Goal: Information Seeking & Learning: Learn about a topic

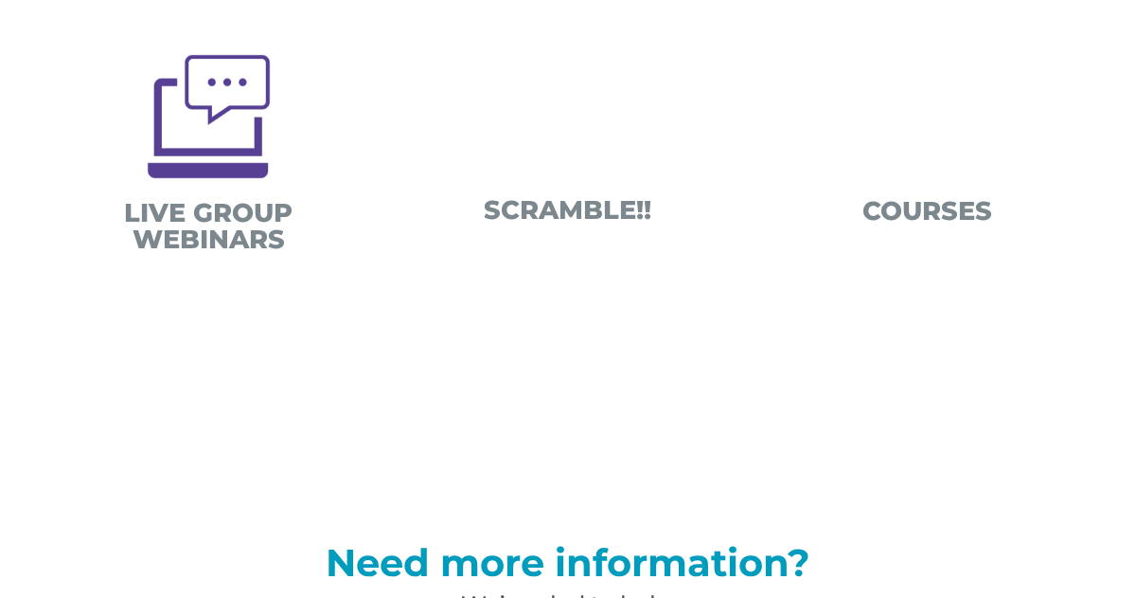
scroll to position [93, 0]
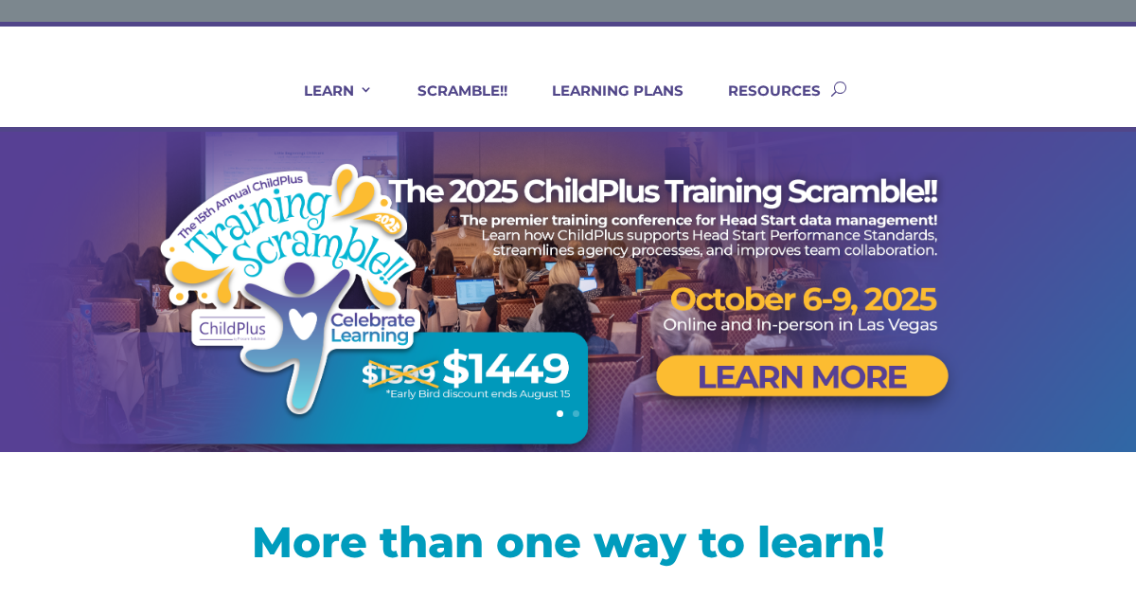
drag, startPoint x: 1083, startPoint y: 277, endPoint x: 1083, endPoint y: 77, distance: 200.8
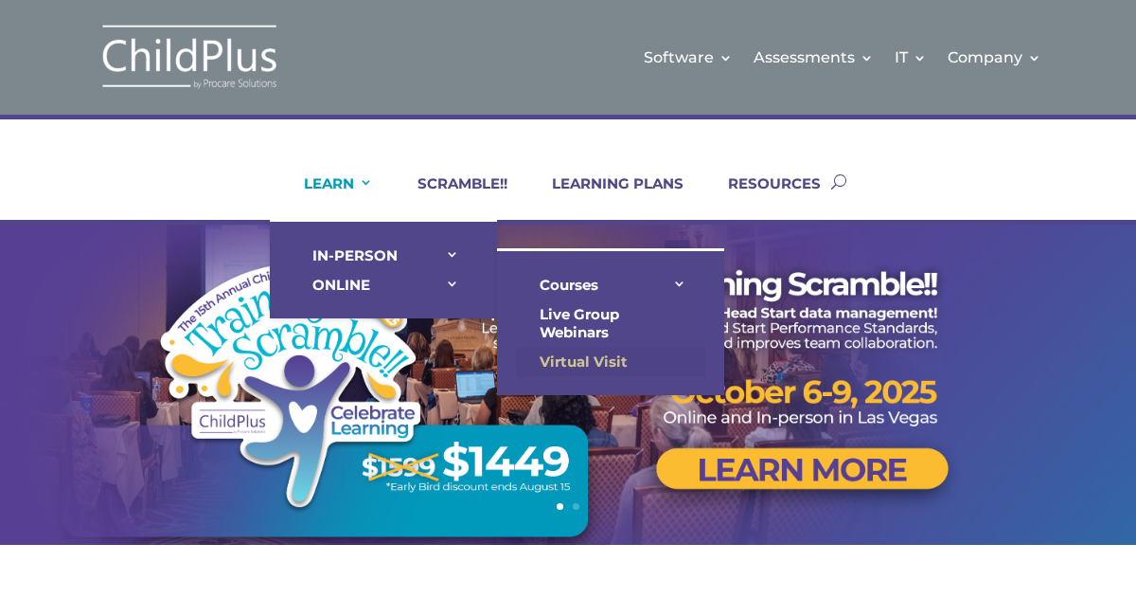
click at [595, 358] on link "Virtual Visit" at bounding box center [610, 361] width 189 height 29
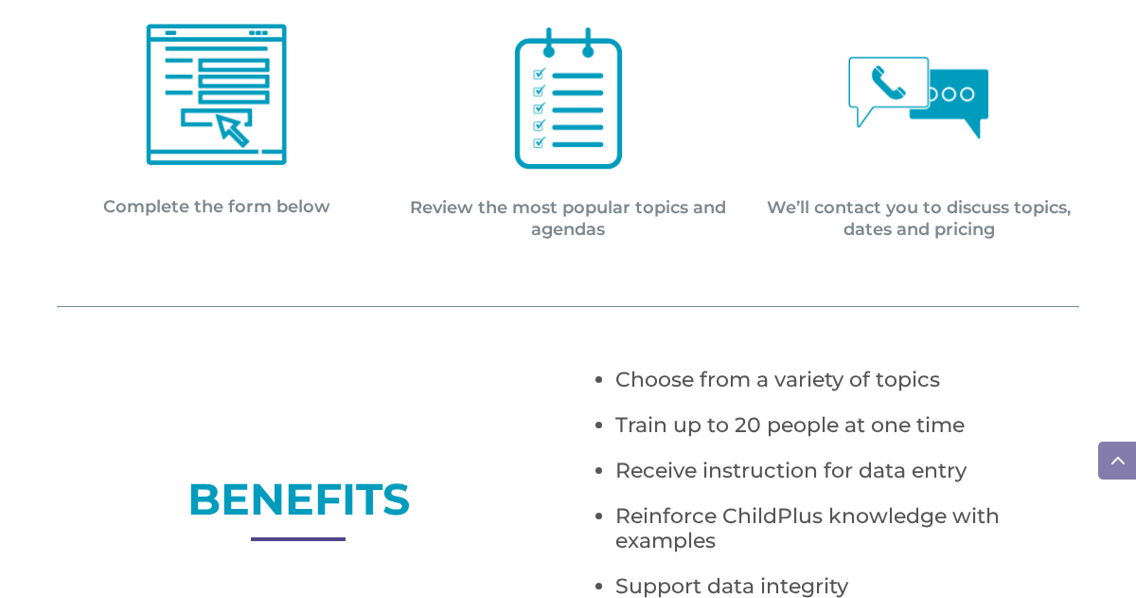
scroll to position [992, 0]
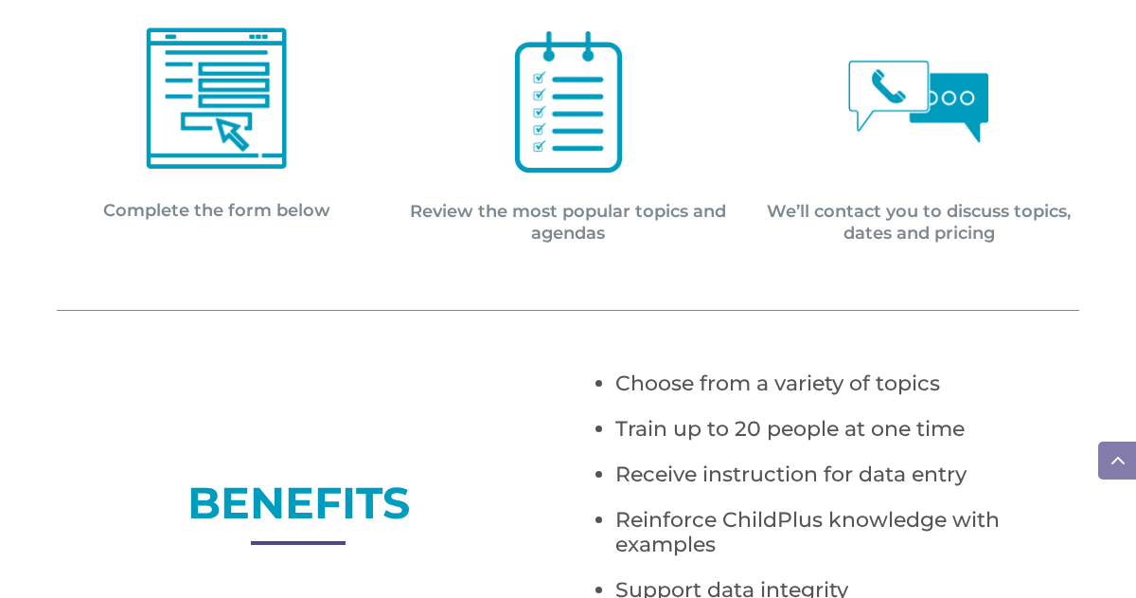
click at [612, 212] on p "Review the most popular topics and agendas" at bounding box center [568, 223] width 320 height 45
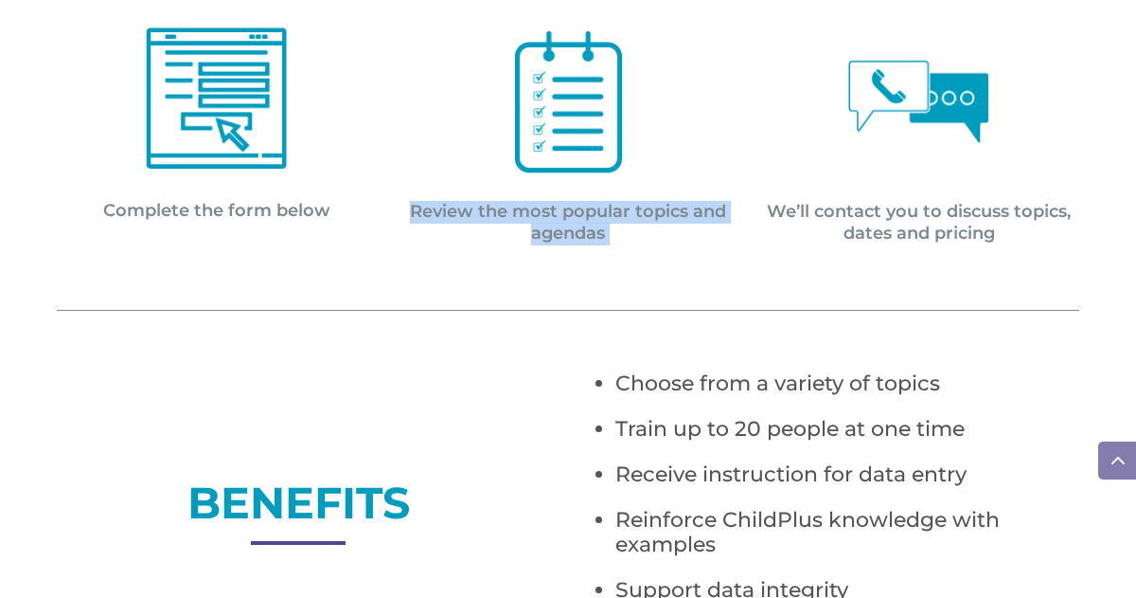
click at [612, 212] on p "Review the most popular topics and agendas" at bounding box center [568, 223] width 320 height 45
click at [611, 256] on div "STEP 1 Complete the form below STEP 2 Review the most popular topics and agenda…" at bounding box center [568, 81] width 1023 height 375
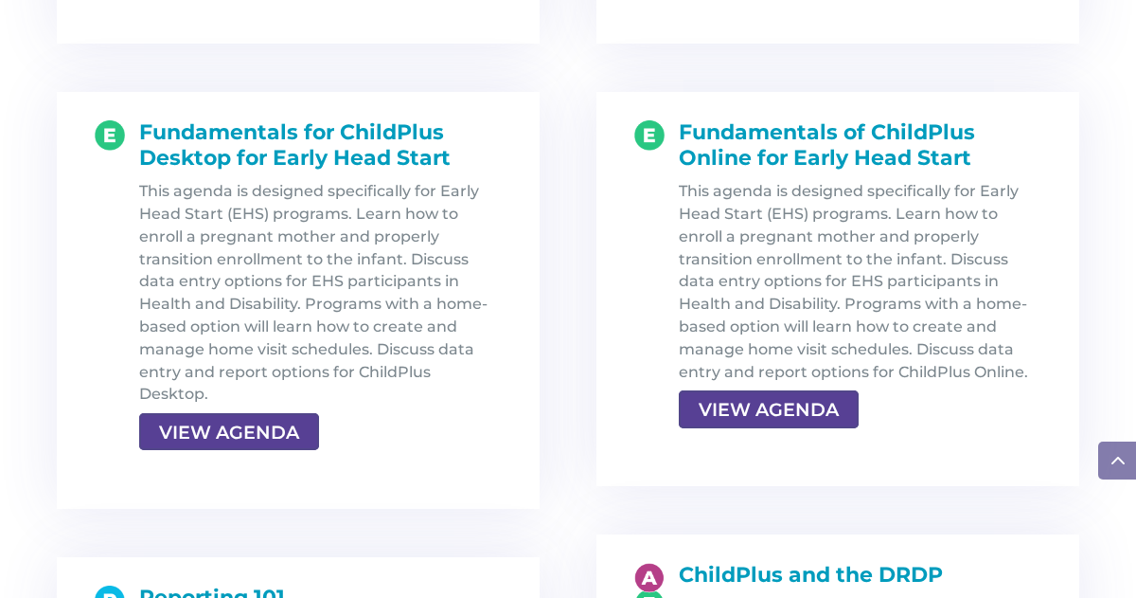
scroll to position [2439, 0]
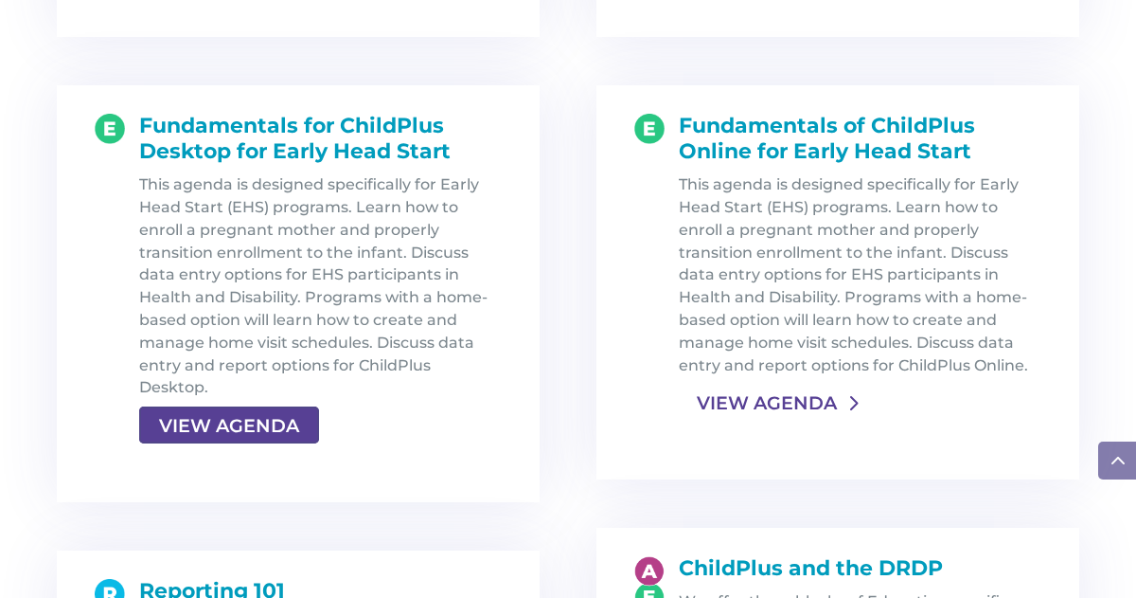
click at [778, 395] on link "VIEW AGENDA" at bounding box center [767, 402] width 176 height 34
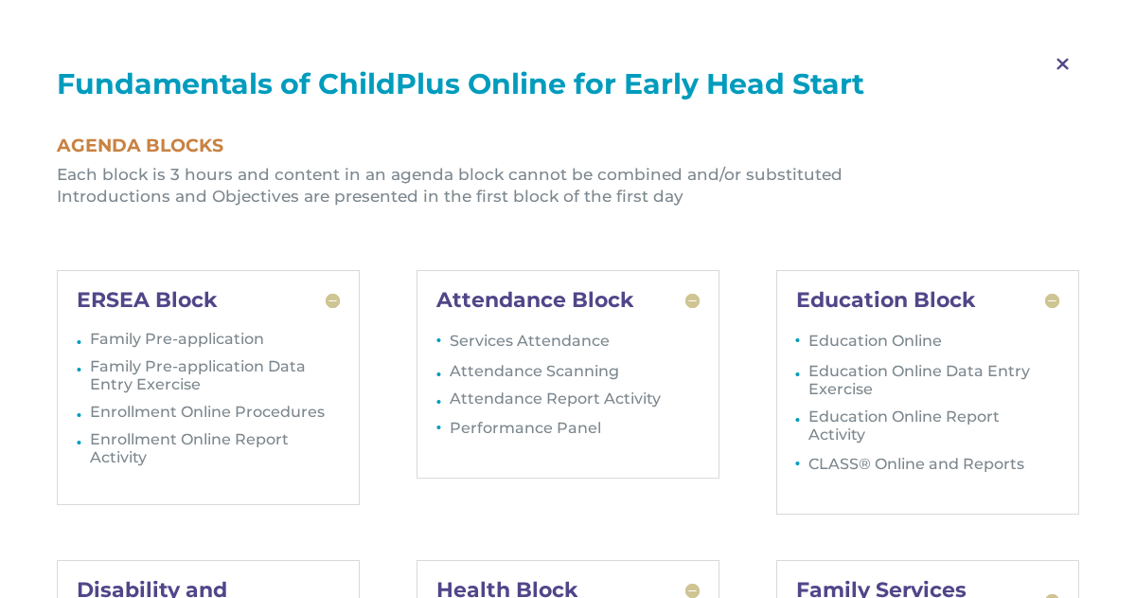
click at [516, 299] on h5 "Attendance Block" at bounding box center [568, 300] width 263 height 21
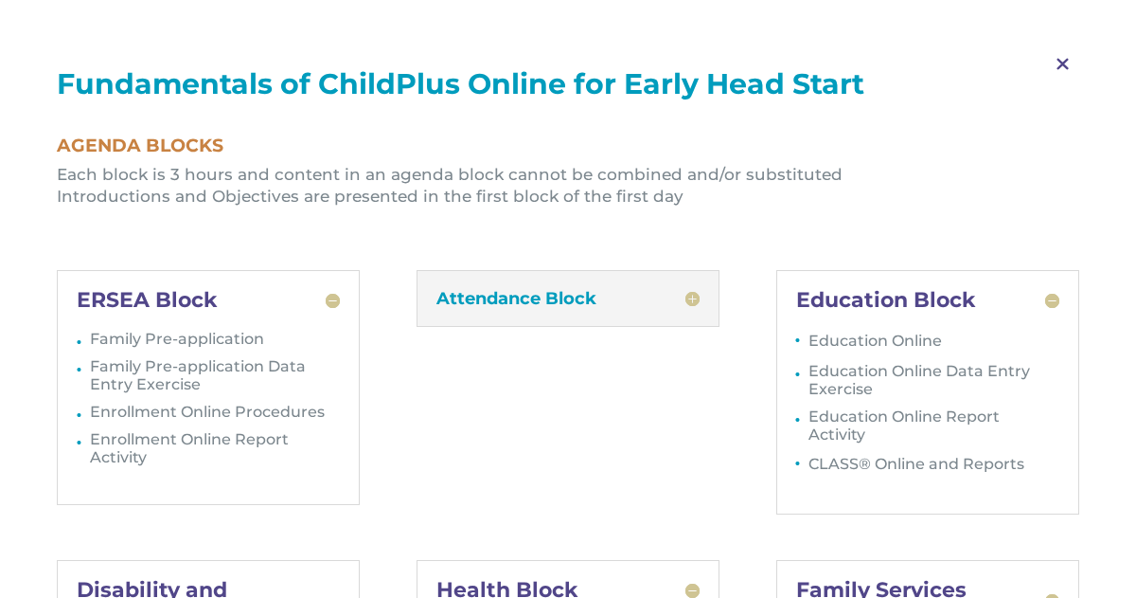
click at [516, 299] on h5 "Attendance Block" at bounding box center [568, 298] width 263 height 17
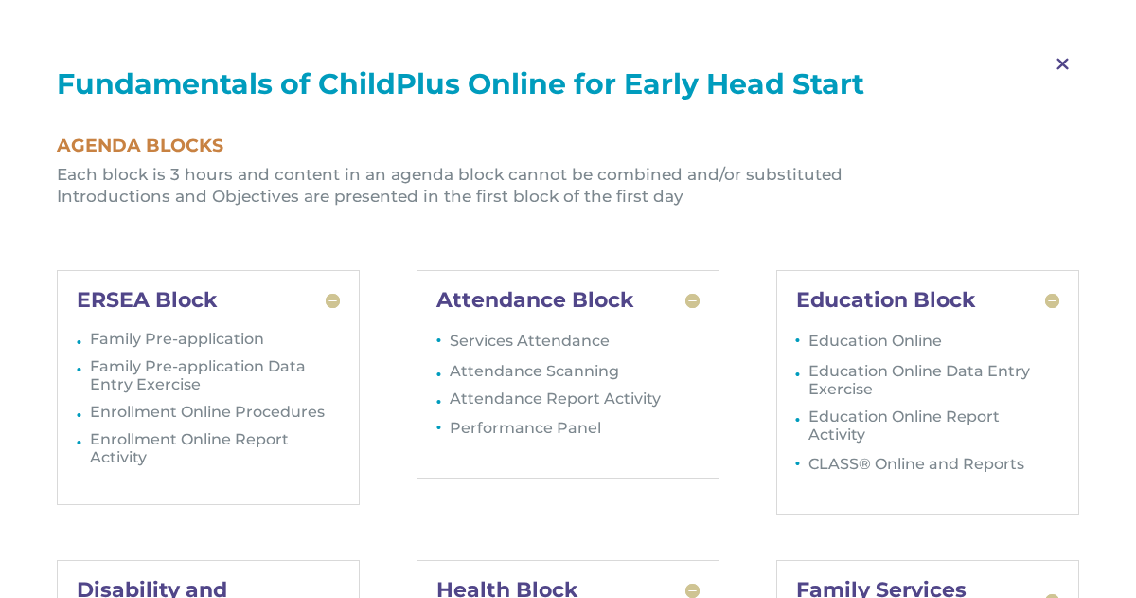
scroll to position [2976, 0]
click at [1066, 57] on span "M" at bounding box center [1063, 64] width 56 height 55
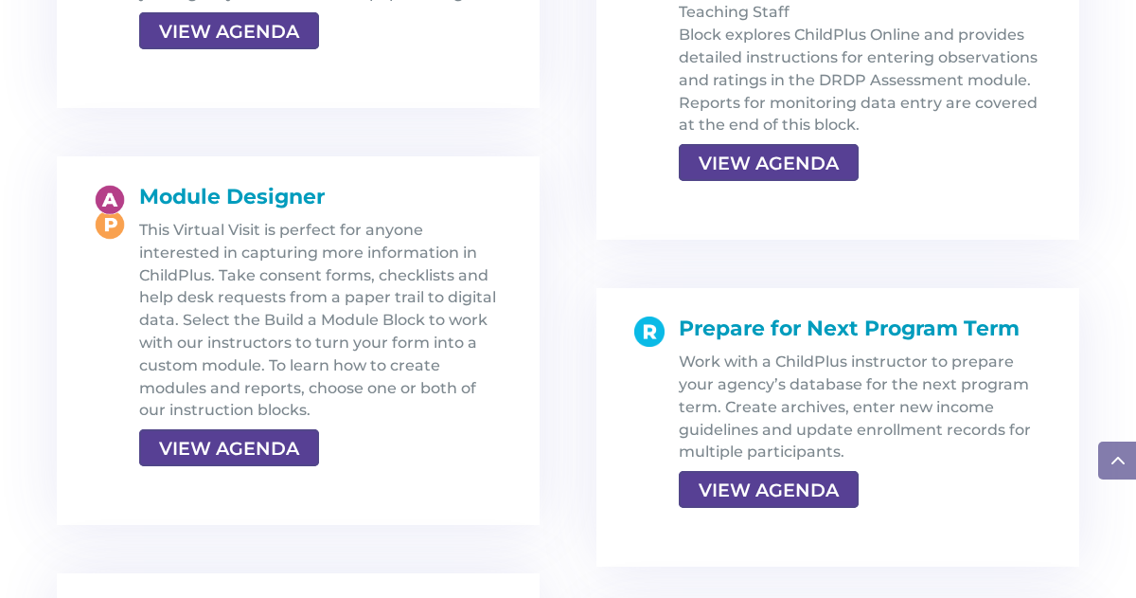
scroll to position [3405, 0]
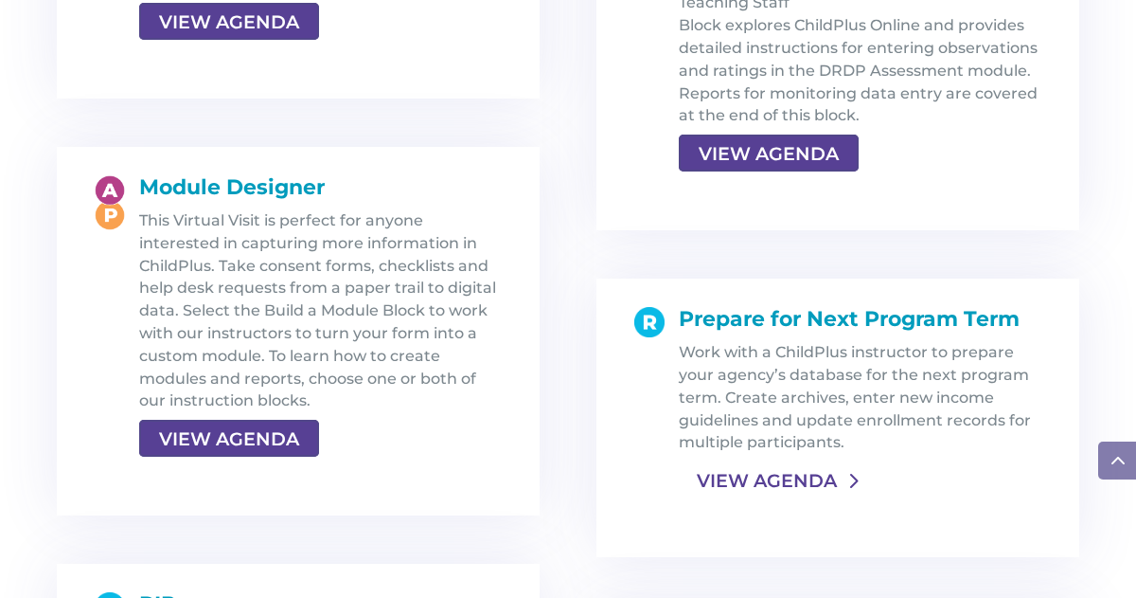
click at [765, 480] on link "VIEW AGENDA" at bounding box center [767, 480] width 176 height 34
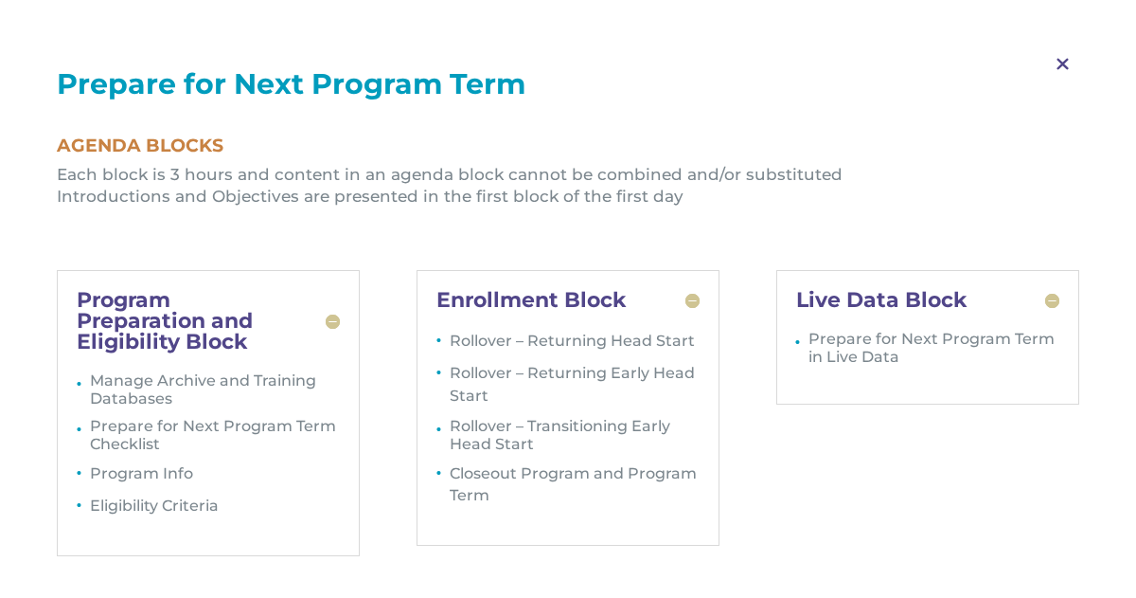
scroll to position [3505, 0]
click at [477, 200] on li "Introductions and Objectives are presented in the first block of the first day" at bounding box center [568, 197] width 1023 height 23
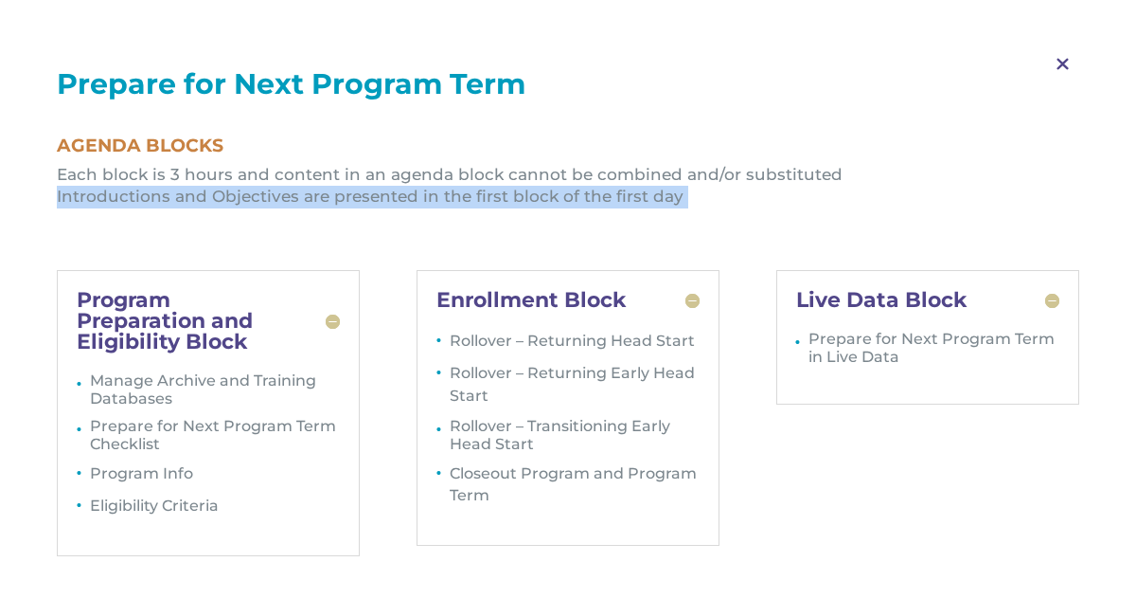
click at [477, 200] on li "Introductions and Objectives are presented in the first block of the first day" at bounding box center [568, 197] width 1023 height 23
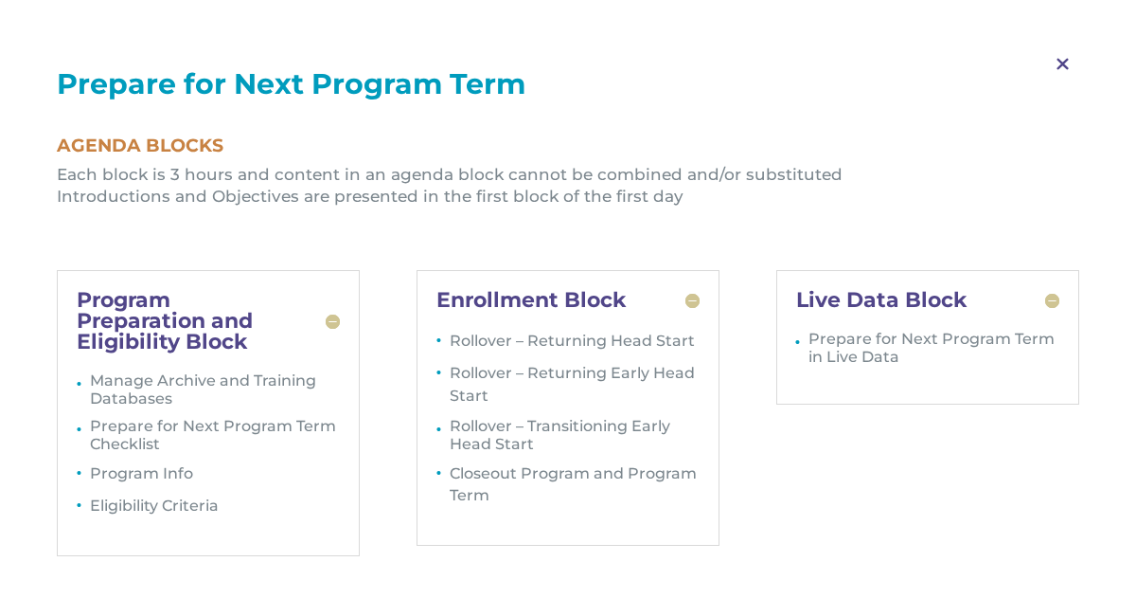
click at [481, 169] on li "Each block is 3 hours and content in an agenda block cannot be combined and/or …" at bounding box center [568, 175] width 1023 height 23
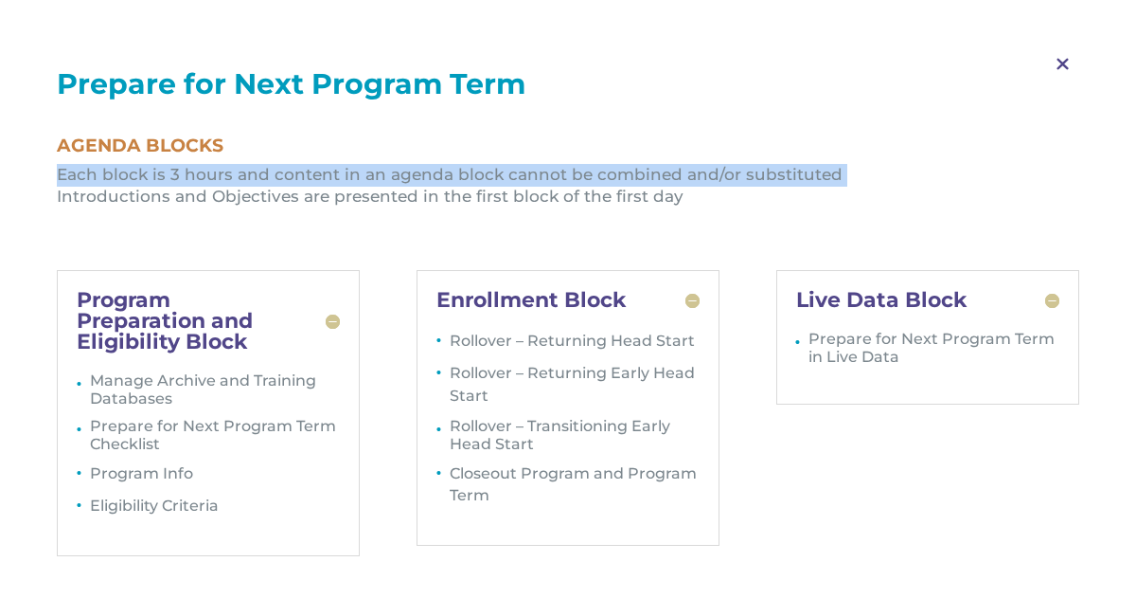
click at [481, 169] on li "Each block is 3 hours and content in an agenda block cannot be combined and/or …" at bounding box center [568, 175] width 1023 height 23
copy ul "Each block is 3 hours and content in an agenda block cannot be combined and/or …"
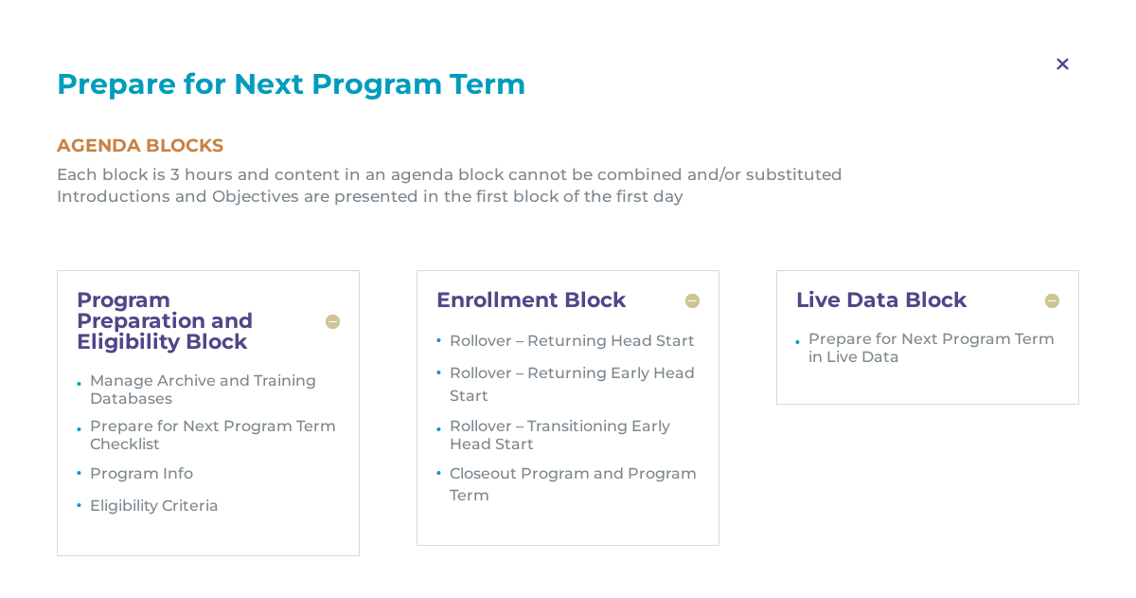
click at [1068, 65] on span "M" at bounding box center [1063, 64] width 56 height 55
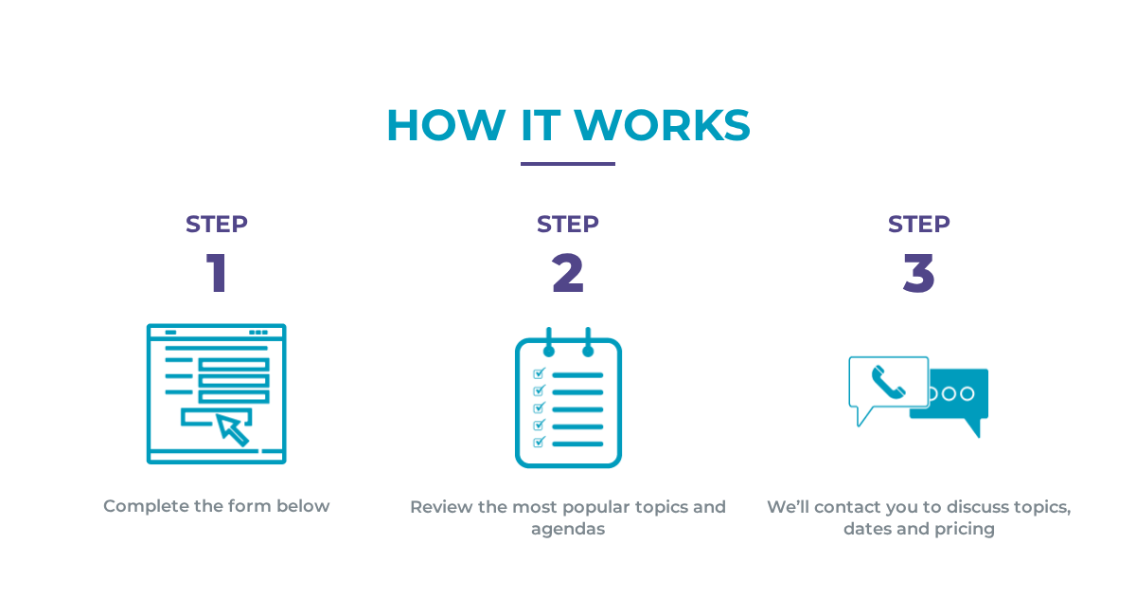
scroll to position [696, 0]
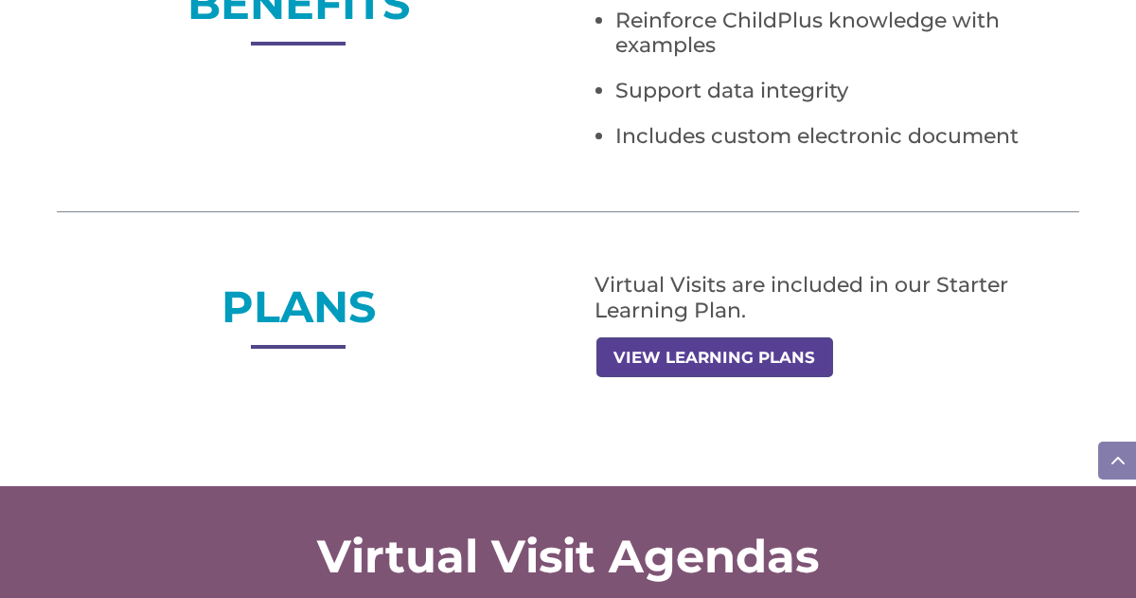
scroll to position [1526, 0]
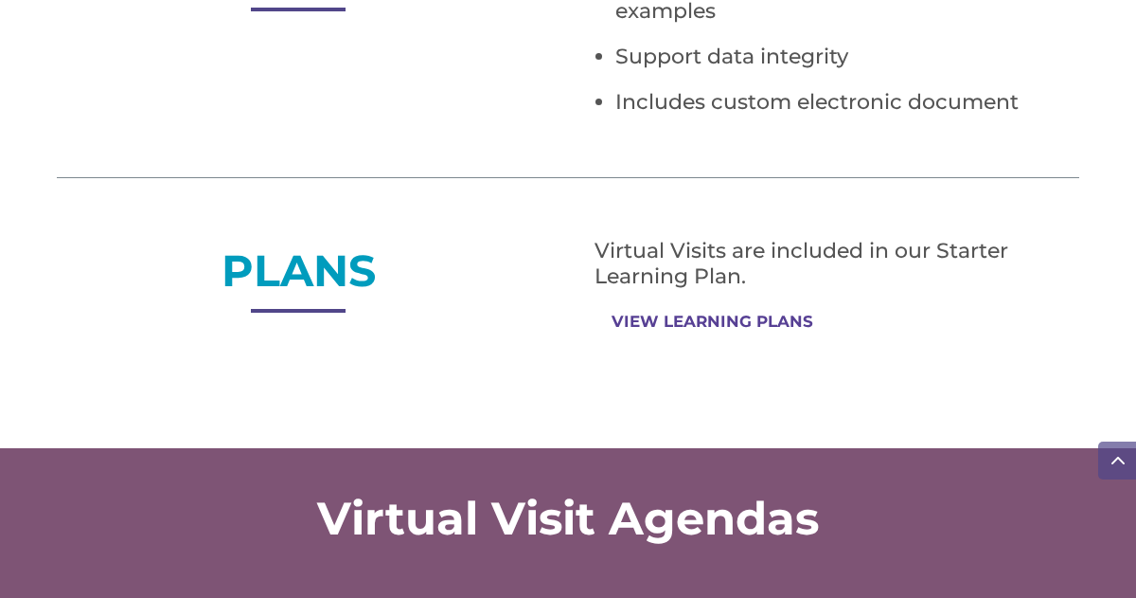
click at [702, 315] on link "VIEW LEARNING PLANS" at bounding box center [714, 321] width 234 height 37
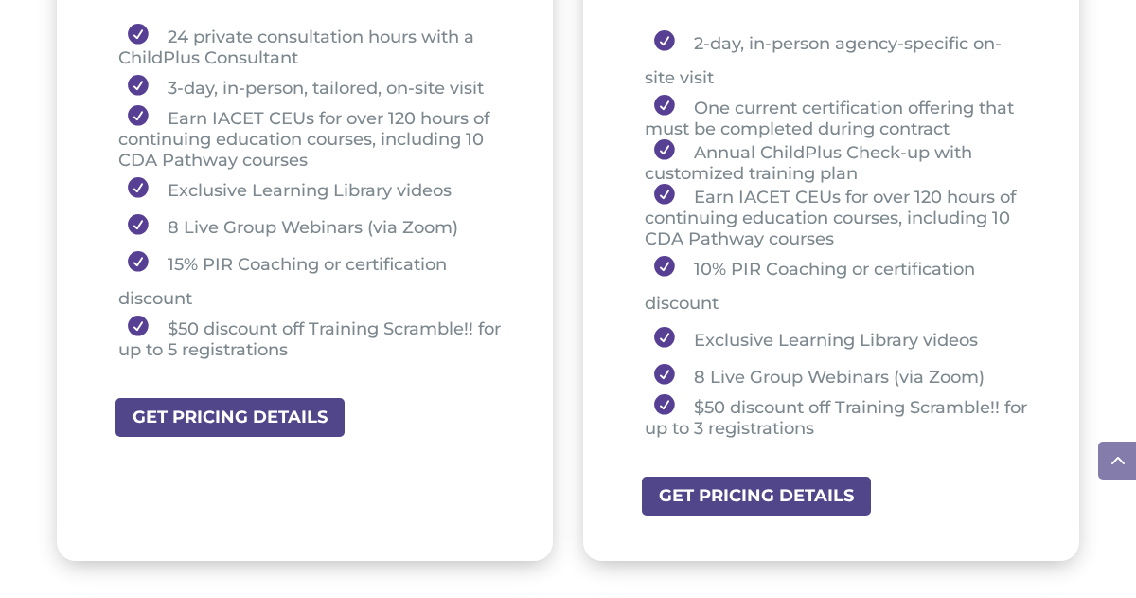
scroll to position [989, 0]
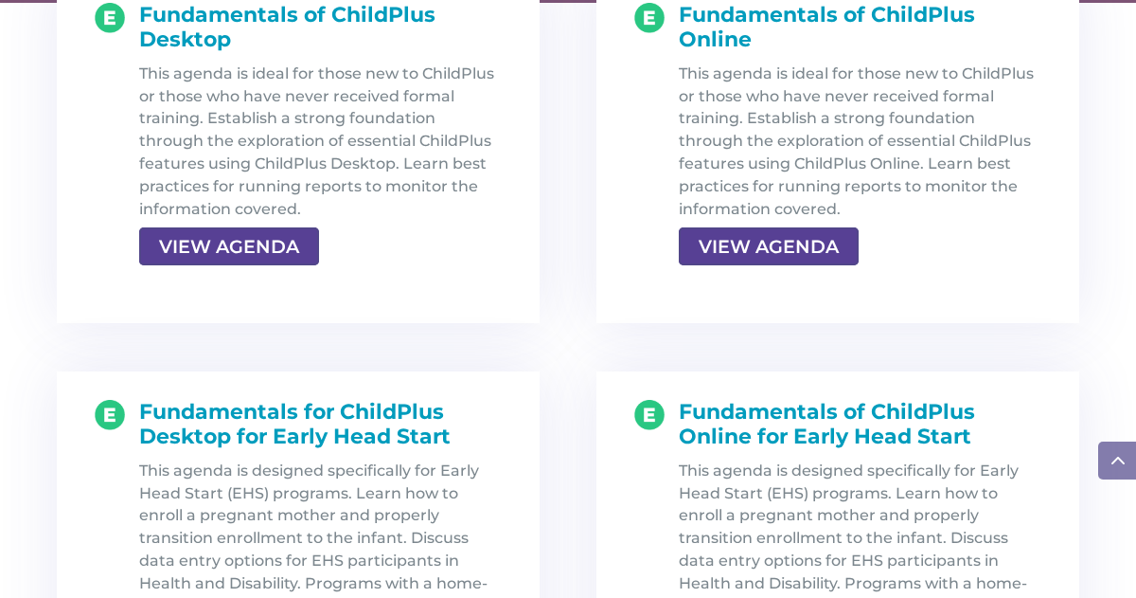
scroll to position [2154, 0]
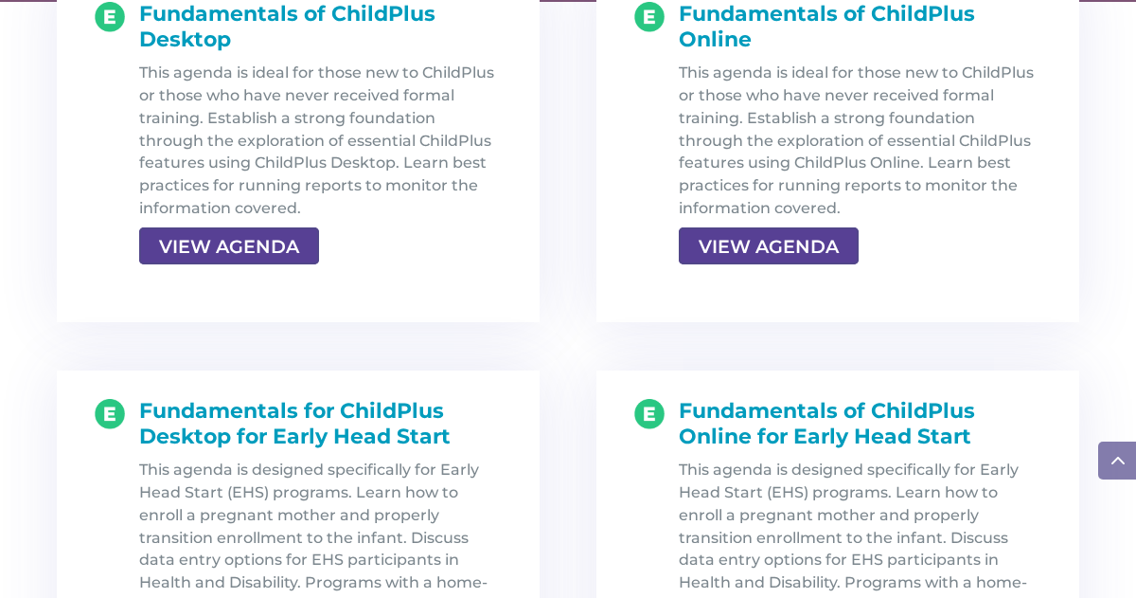
click at [242, 223] on div "This agenda is ideal for those new to ChildPlus or those who have never receive…" at bounding box center [320, 162] width 363 height 200
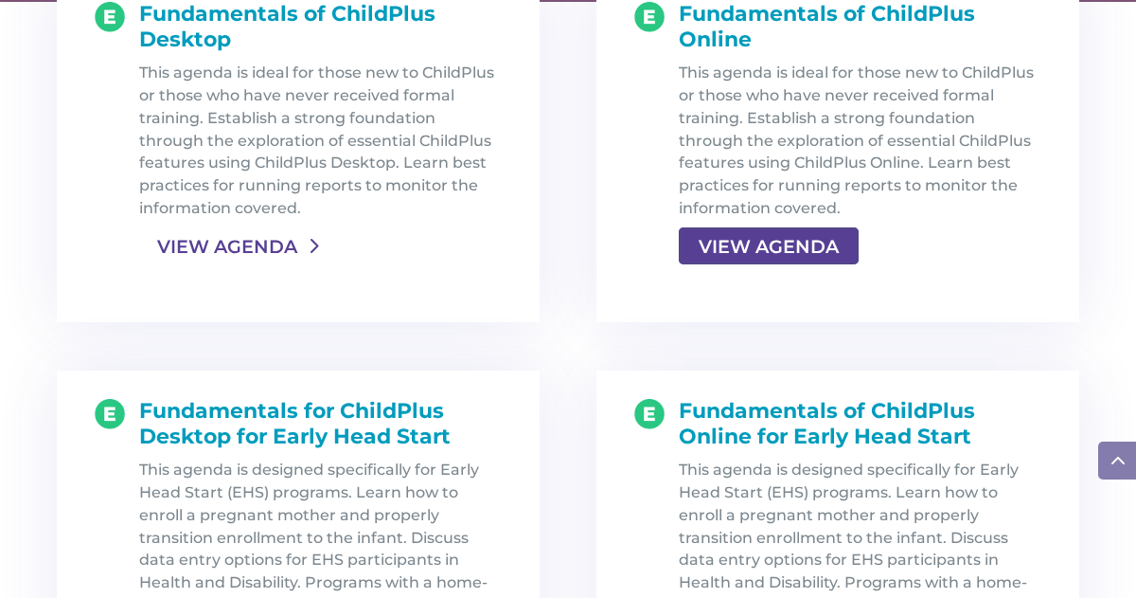
click at [249, 242] on link "VIEW AGENDA" at bounding box center [227, 246] width 176 height 34
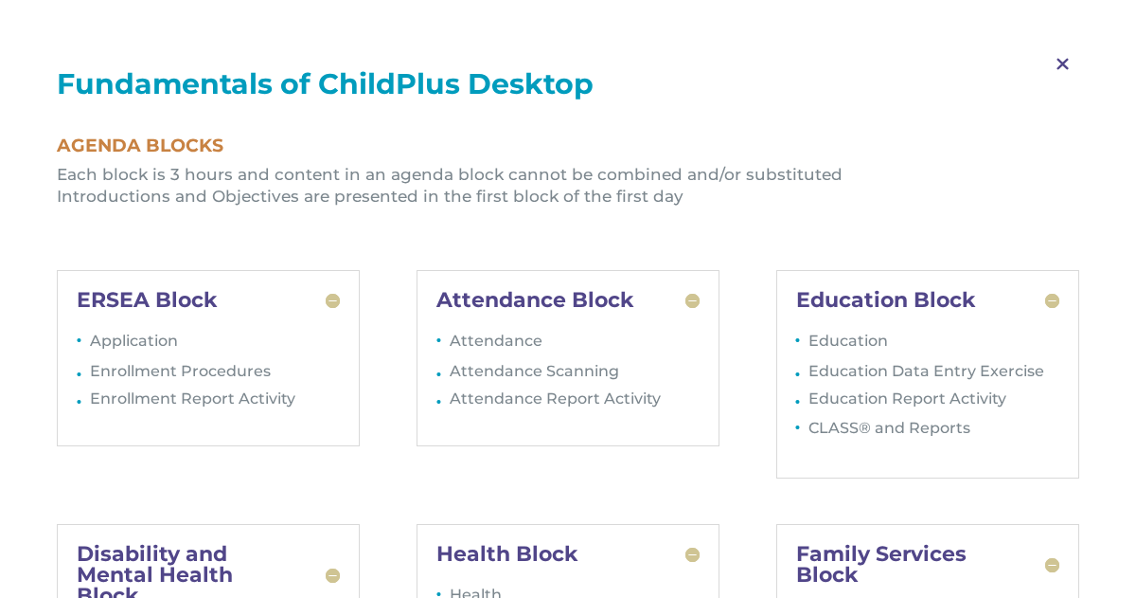
click at [338, 304] on h5 "ERSEA Block" at bounding box center [208, 300] width 263 height 21
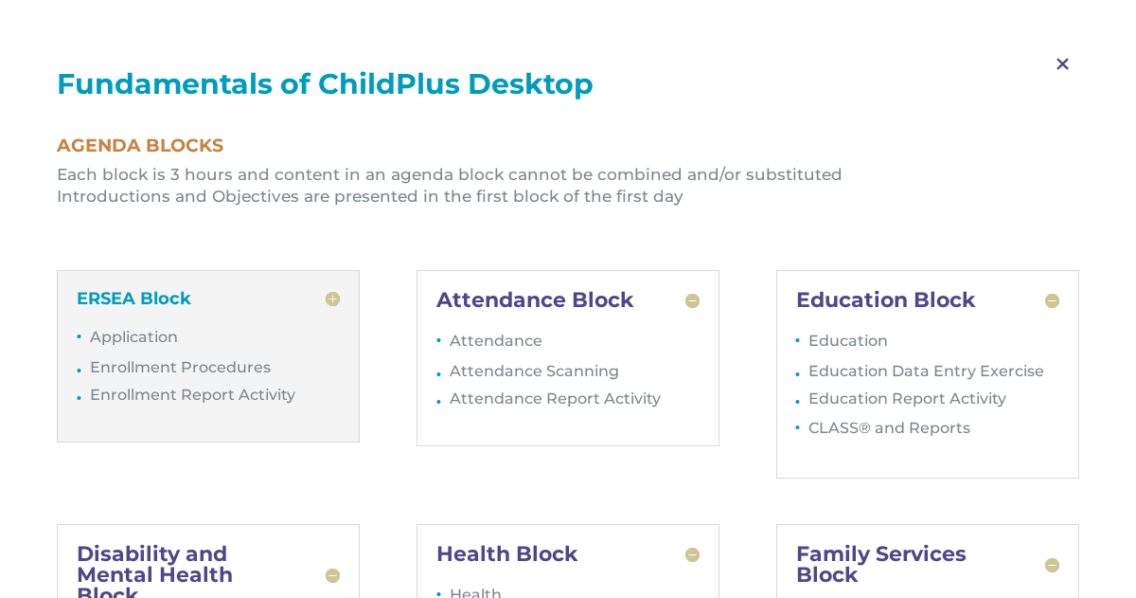
click at [580, 180] on li "Each block is 3 hours and content in an agenda block cannot be combined and/or …" at bounding box center [568, 175] width 1023 height 23
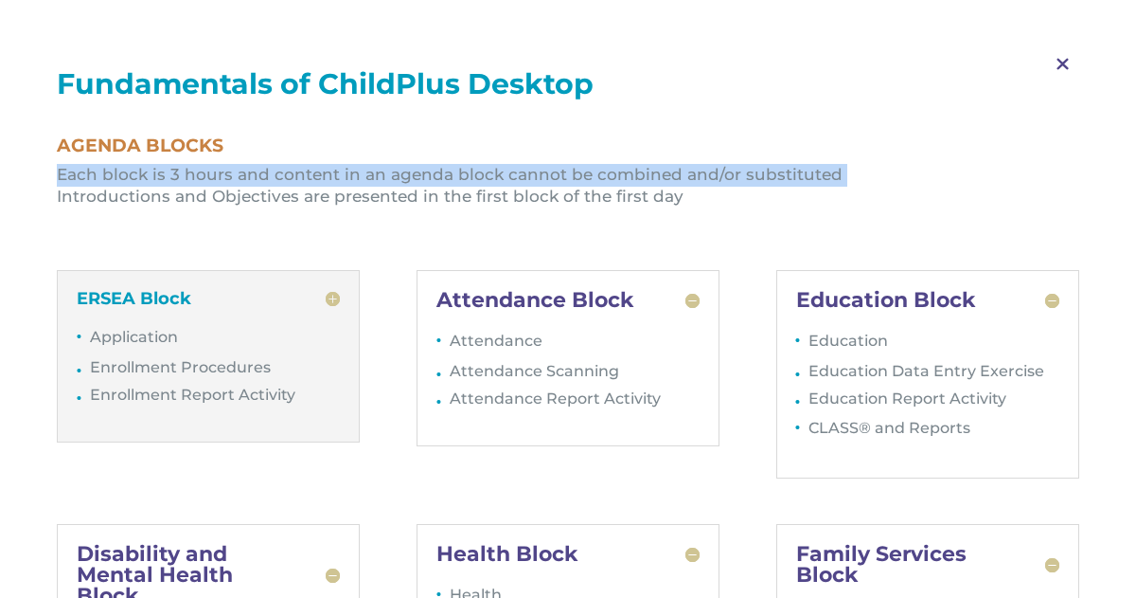
click at [580, 180] on li "Each block is 3 hours and content in an agenda block cannot be combined and/or …" at bounding box center [568, 175] width 1023 height 23
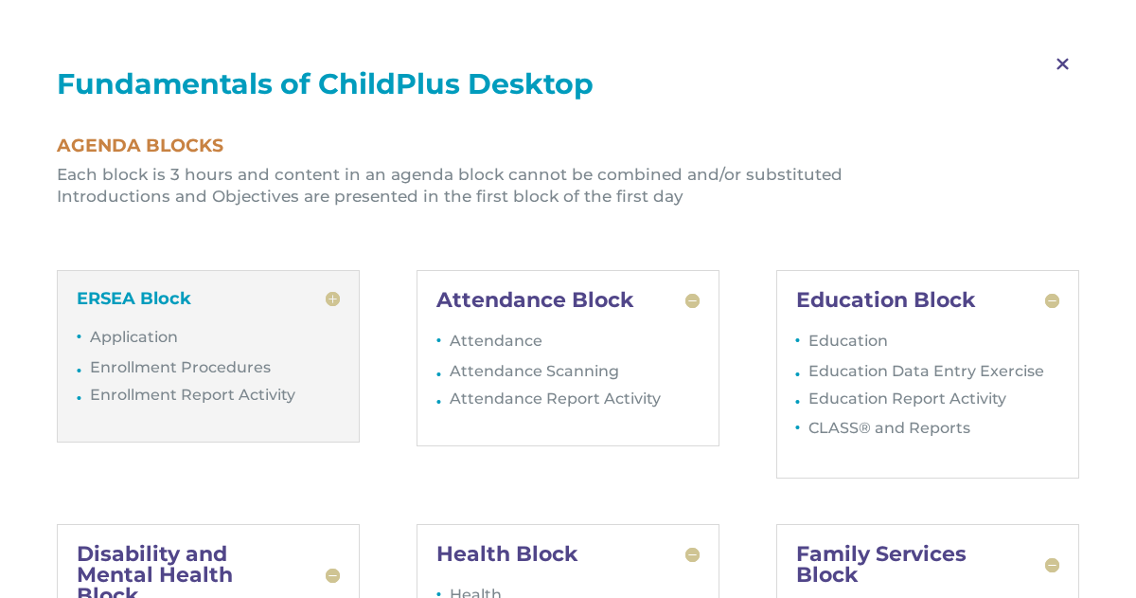
click at [582, 204] on li "Introductions and Objectives are presented in the first block of the first day" at bounding box center [568, 197] width 1023 height 23
click at [858, 116] on div "Fundamentals of ChildPlus Desktop Agenda Blocks Each block is 3 hours and conte…" at bounding box center [568, 147] width 1023 height 154
click at [698, 294] on h5 "Attendance Block" at bounding box center [568, 300] width 263 height 21
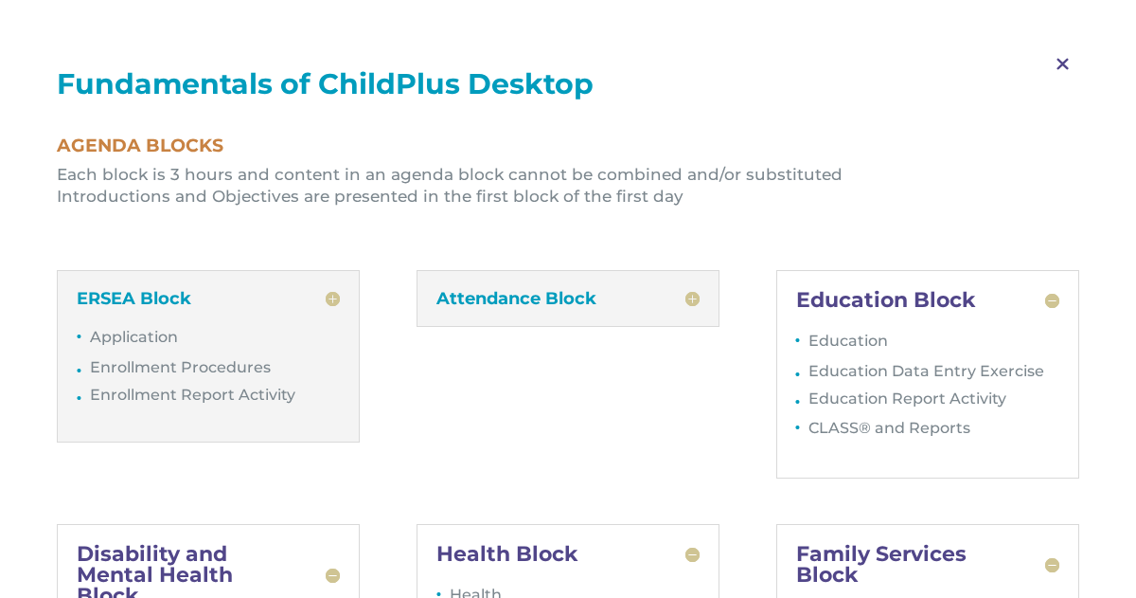
click at [695, 556] on h5 "Health Block" at bounding box center [568, 554] width 263 height 21
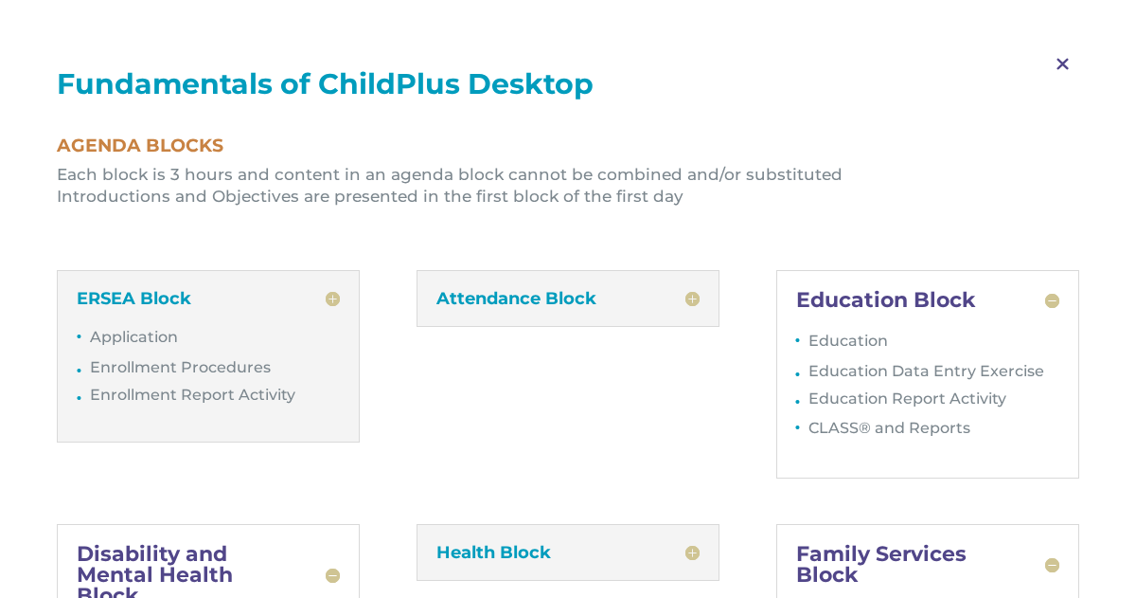
click at [331, 571] on h5 "Disability and Mental Health Block" at bounding box center [208, 575] width 263 height 63
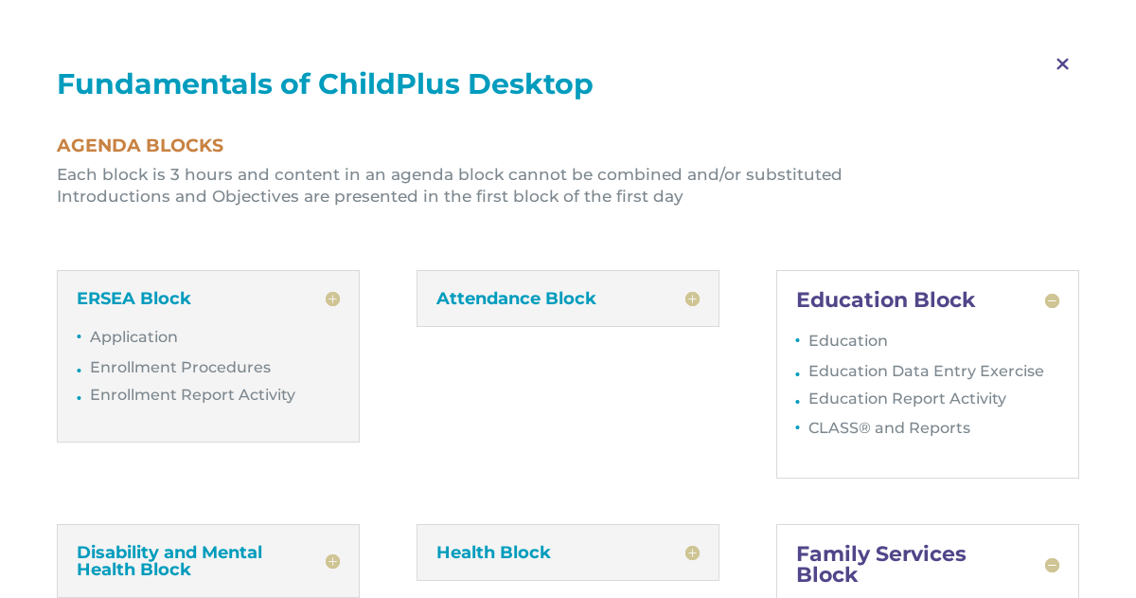
click at [333, 571] on h5 "Disability and Mental Health Block" at bounding box center [208, 561] width 263 height 34
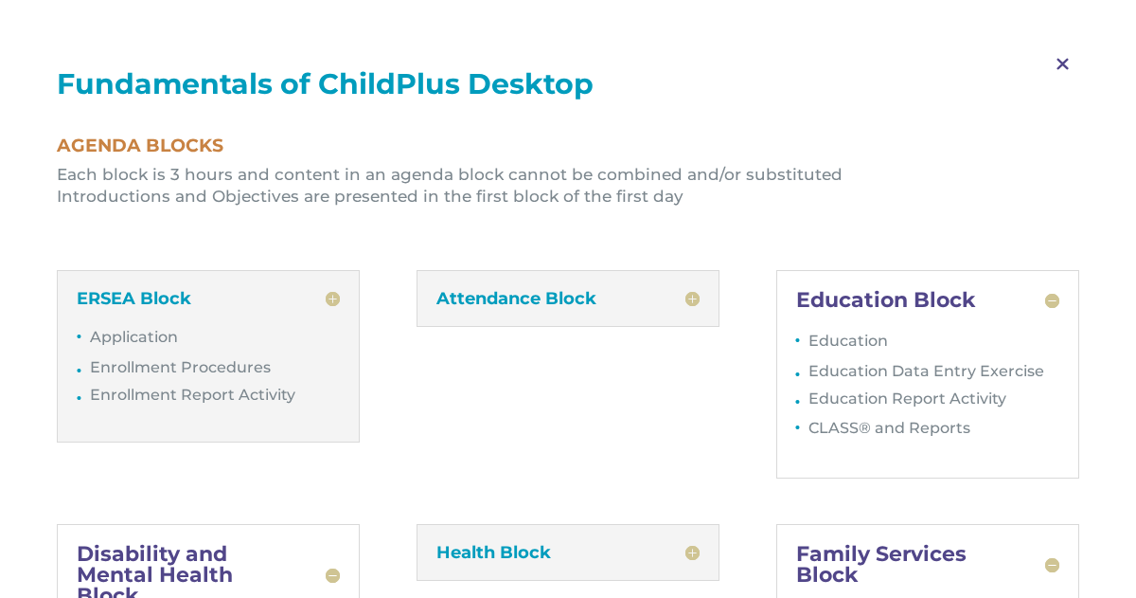
click at [1050, 559] on h5 "Family Services Block" at bounding box center [927, 565] width 263 height 42
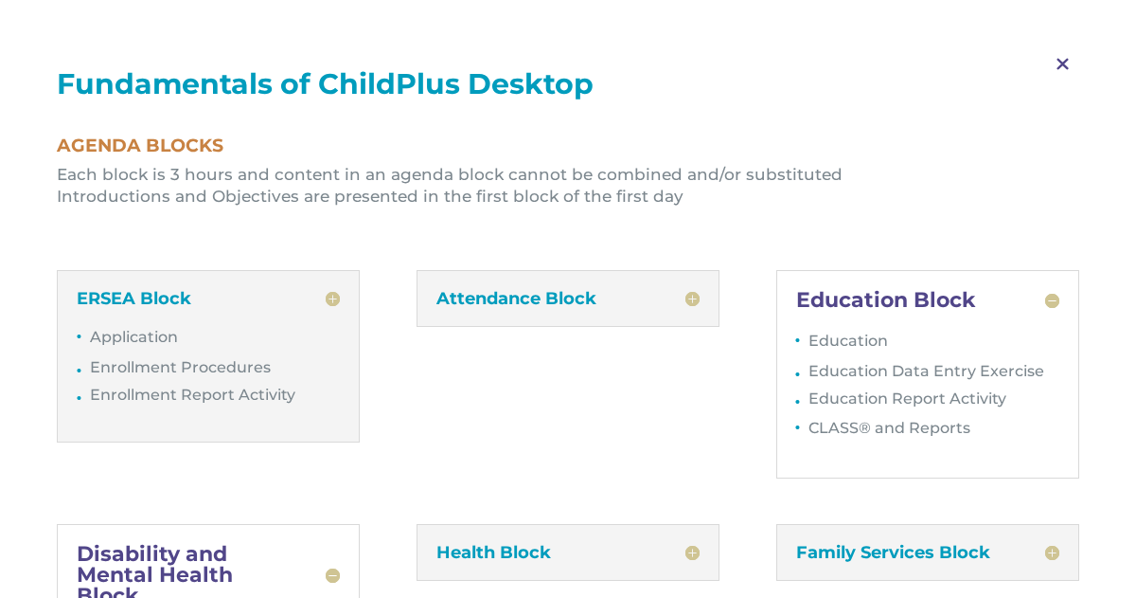
click at [1013, 560] on h5 "Family Services Block" at bounding box center [927, 552] width 263 height 17
click at [949, 270] on div "Education Block Education Education Data Entry Exercise Education Report Activi…" at bounding box center [928, 374] width 303 height 208
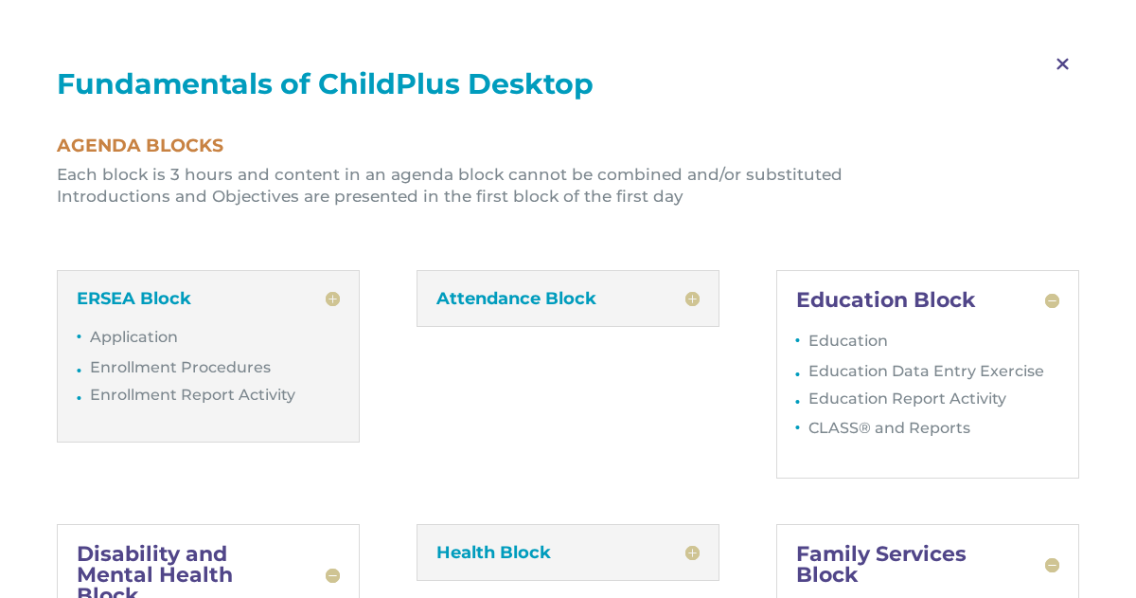
click at [968, 211] on ul "Each block is 3 hours and content in an agenda block cannot be combined and/or …" at bounding box center [568, 195] width 1023 height 62
click at [1064, 62] on span "M" at bounding box center [1063, 64] width 56 height 55
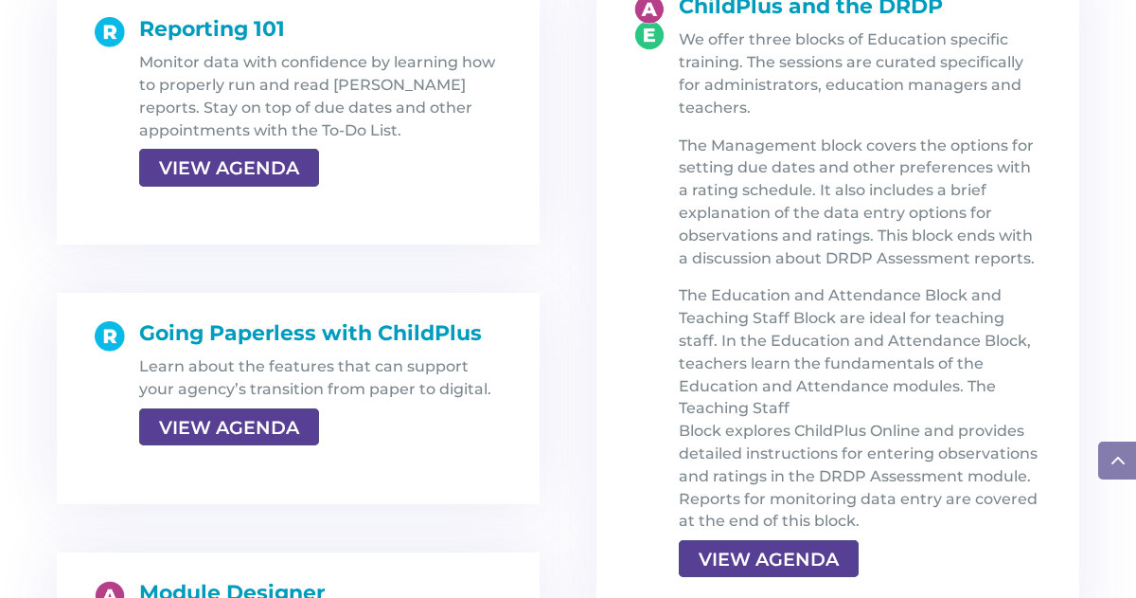
scroll to position [3015, 0]
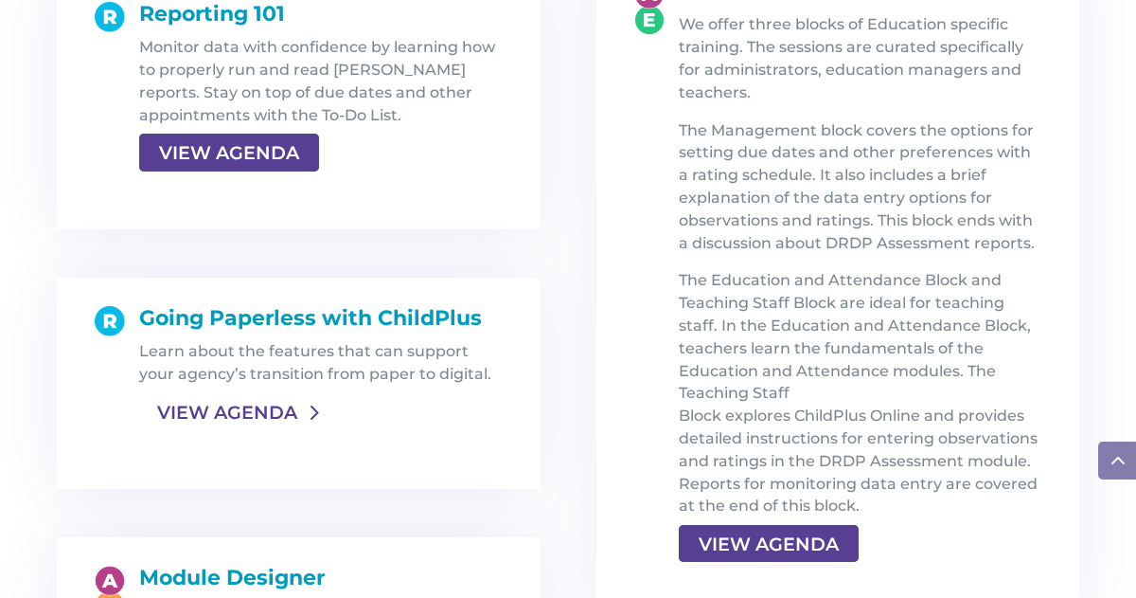
click at [286, 395] on link "VIEW AGENDA" at bounding box center [227, 412] width 176 height 34
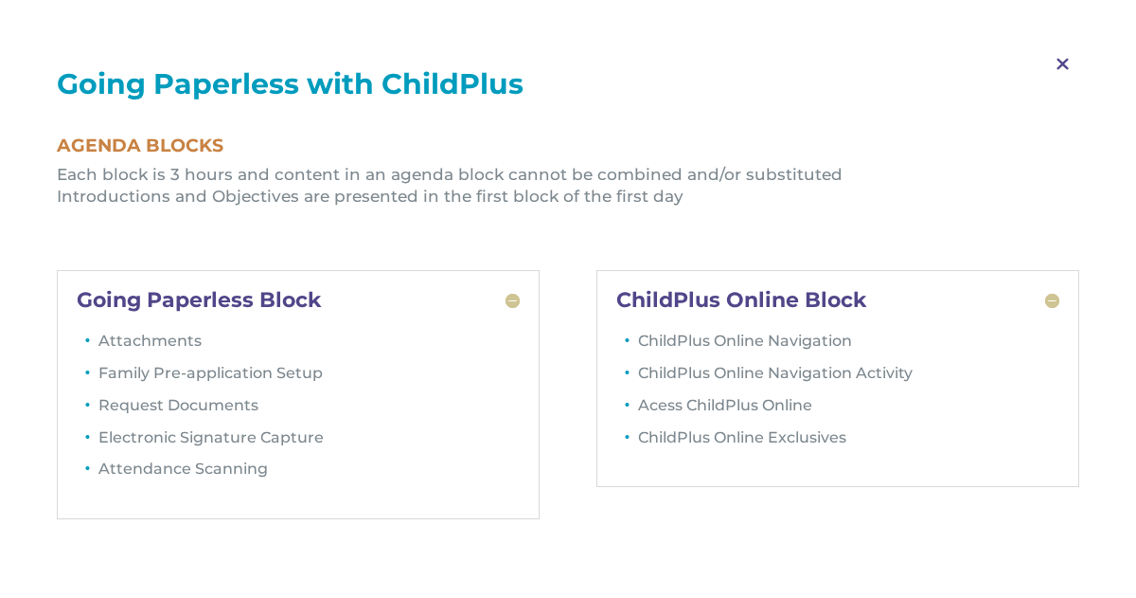
scroll to position [3095, 0]
click at [1045, 54] on span "M" at bounding box center [1063, 64] width 56 height 55
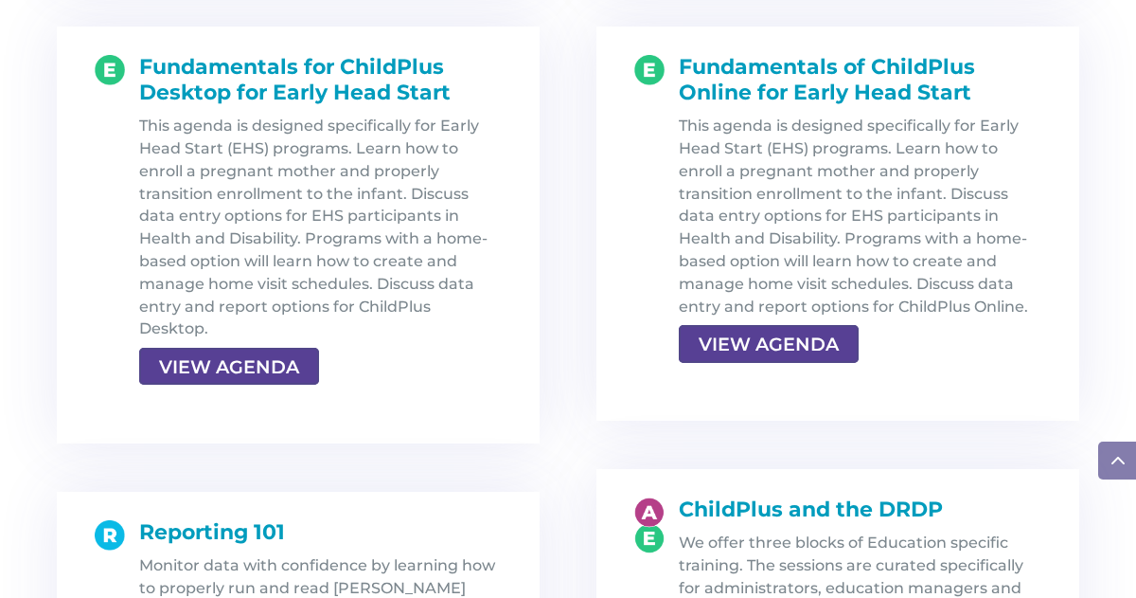
scroll to position [2494, 0]
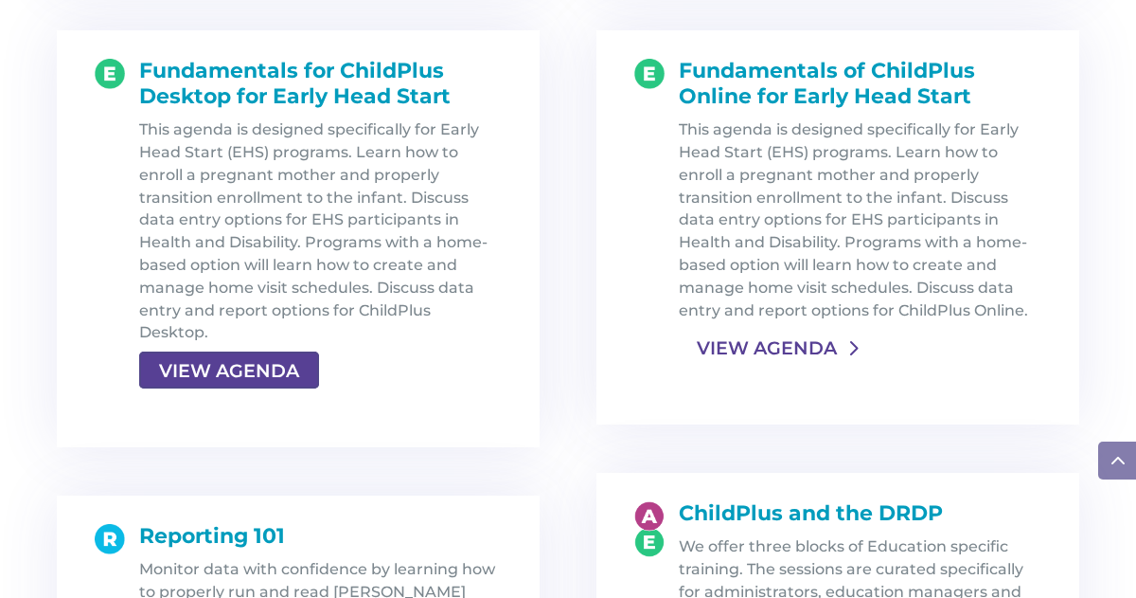
click at [763, 349] on link "VIEW AGENDA" at bounding box center [767, 348] width 176 height 34
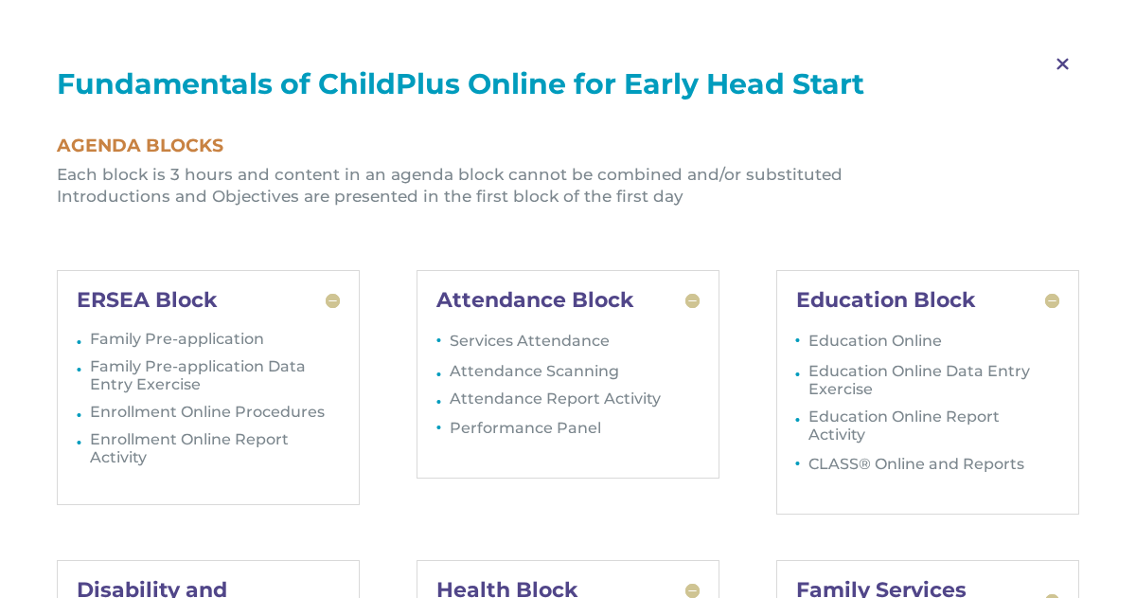
click at [1082, 52] on span "M" at bounding box center [1063, 64] width 56 height 55
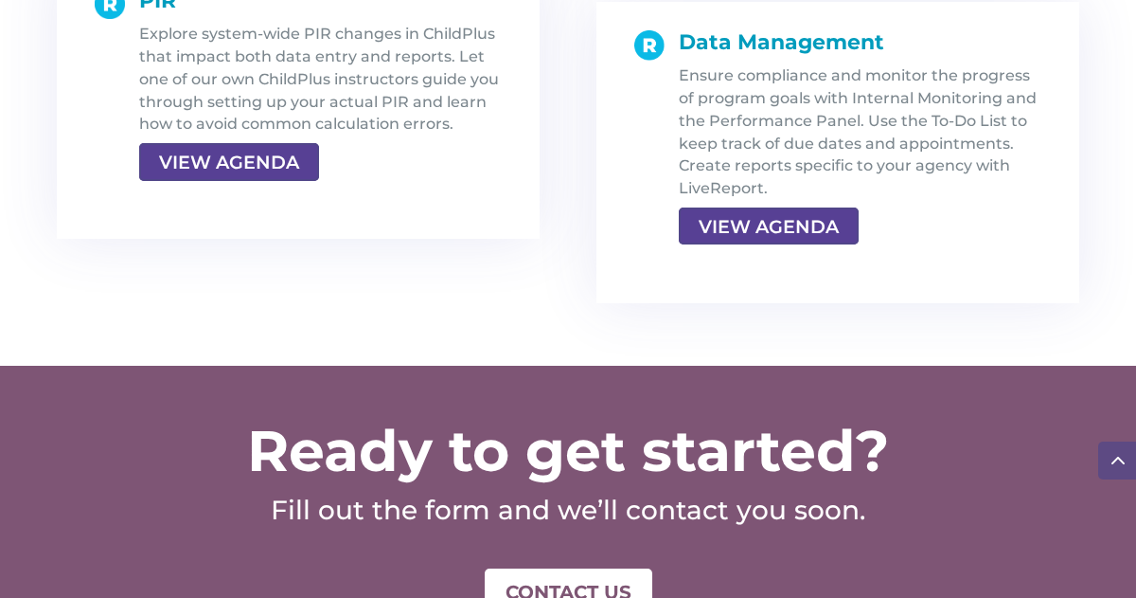
scroll to position [4020, 0]
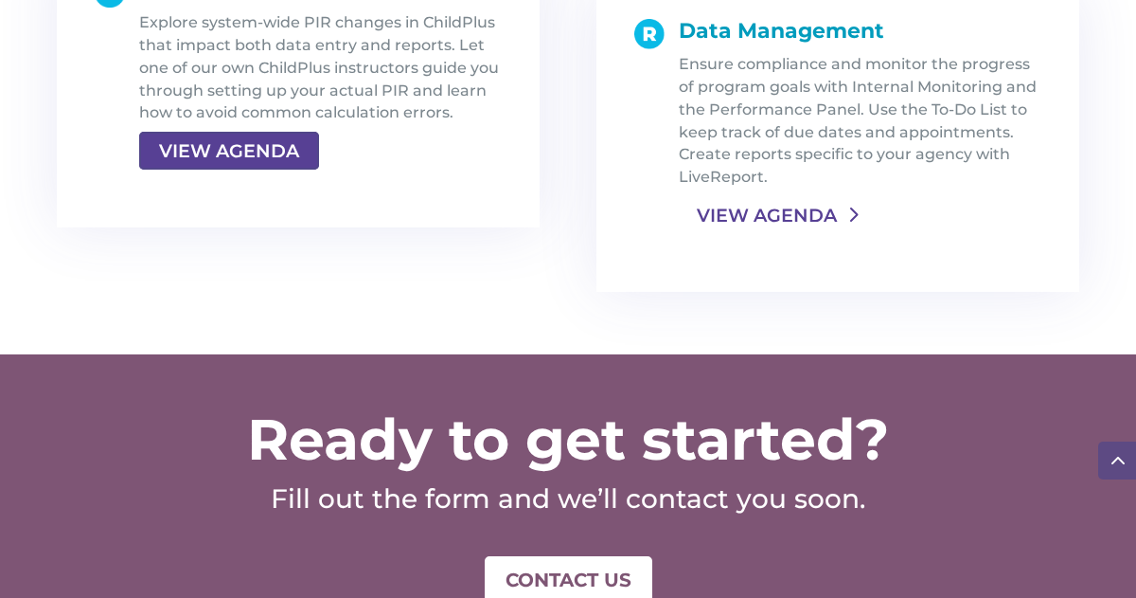
click at [771, 196] on div "Ensure compliance and monitor the progress of program goals with Internal Monit…" at bounding box center [860, 141] width 363 height 177
click at [773, 206] on link "VIEW AGENDA" at bounding box center [767, 215] width 176 height 34
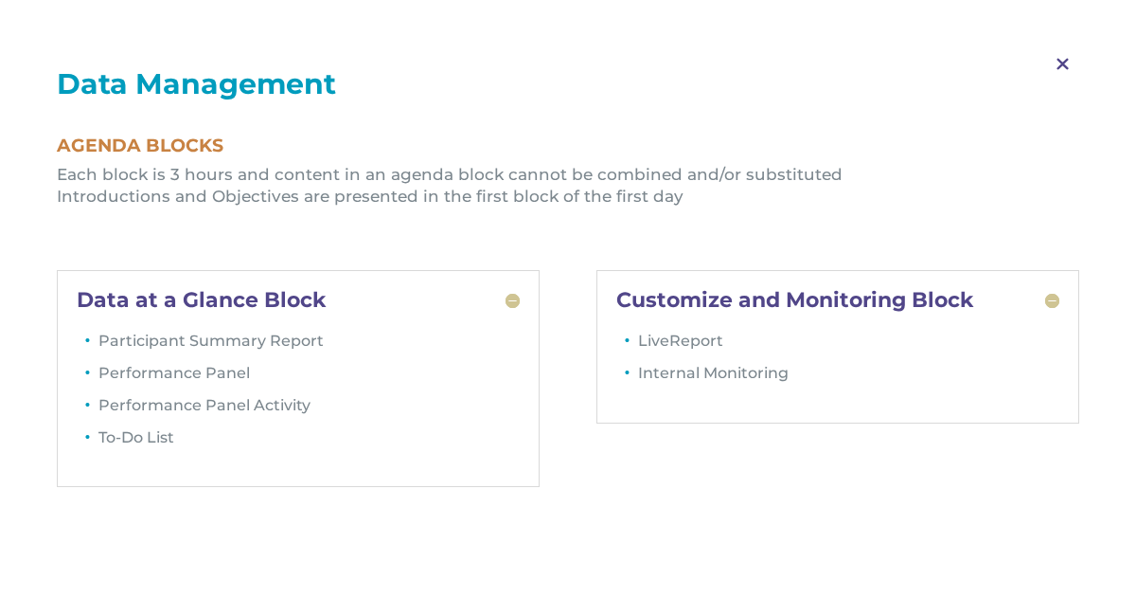
click at [1061, 63] on span "M" at bounding box center [1063, 64] width 56 height 55
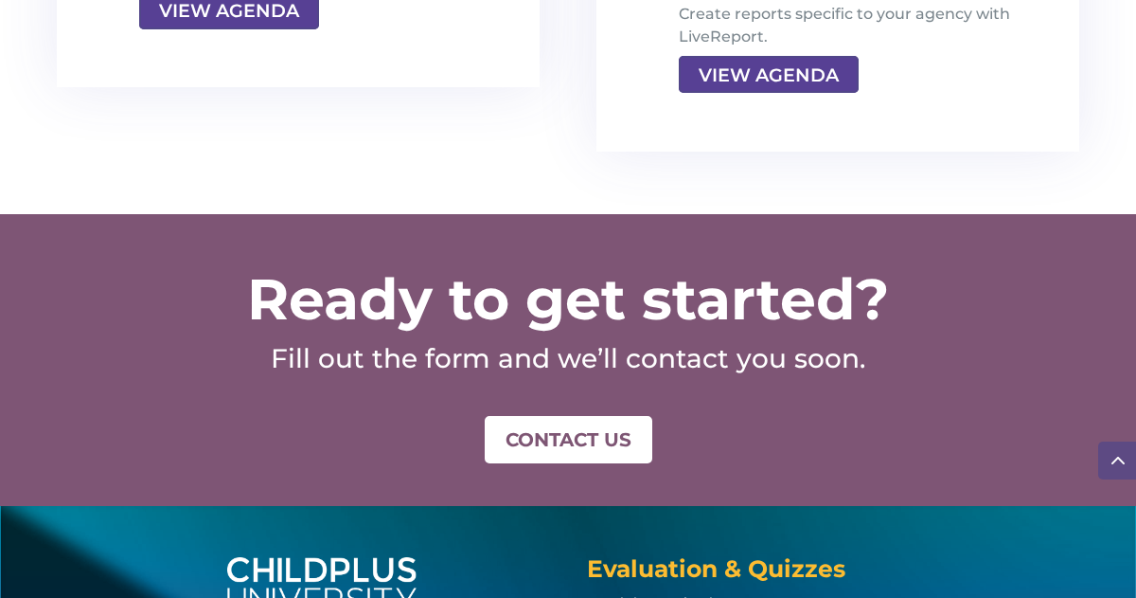
scroll to position [4159, 0]
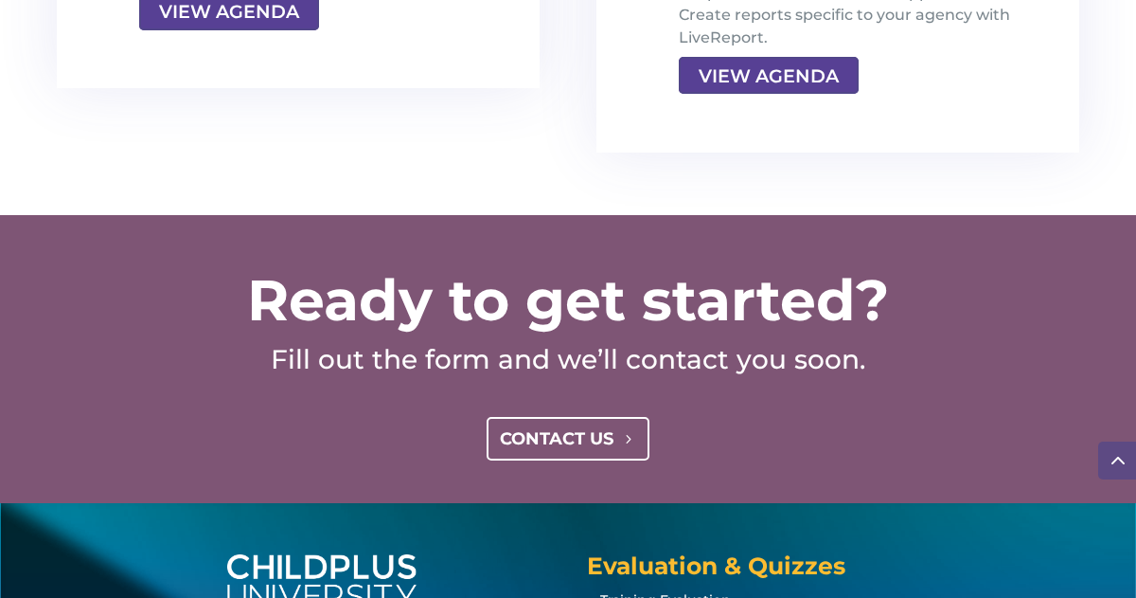
click at [619, 442] on link "CONTACT US" at bounding box center [569, 438] width 164 height 43
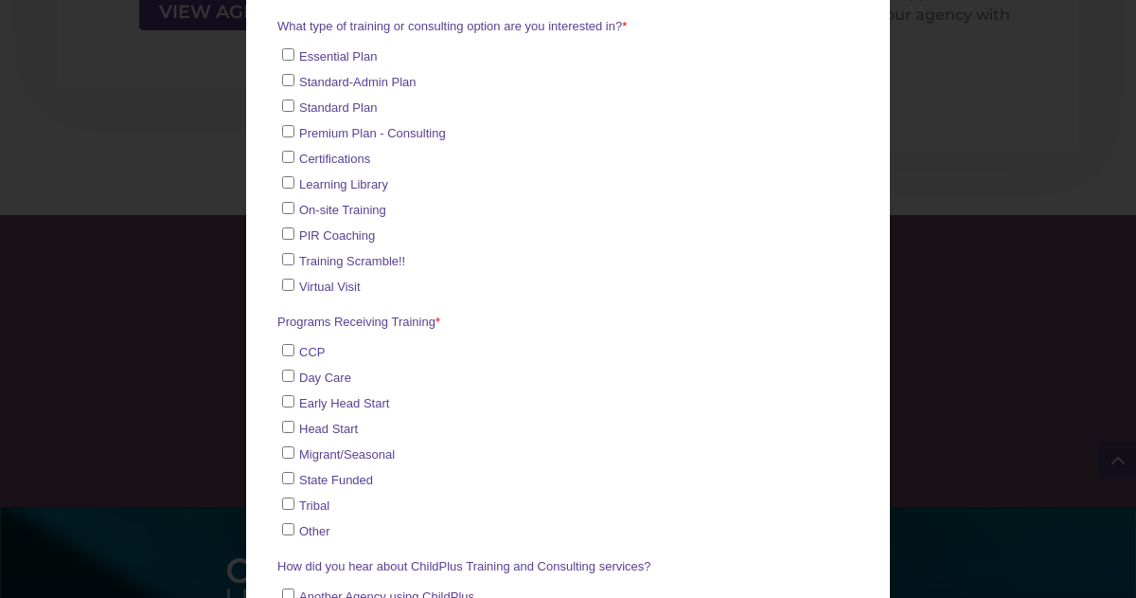
scroll to position [897, 0]
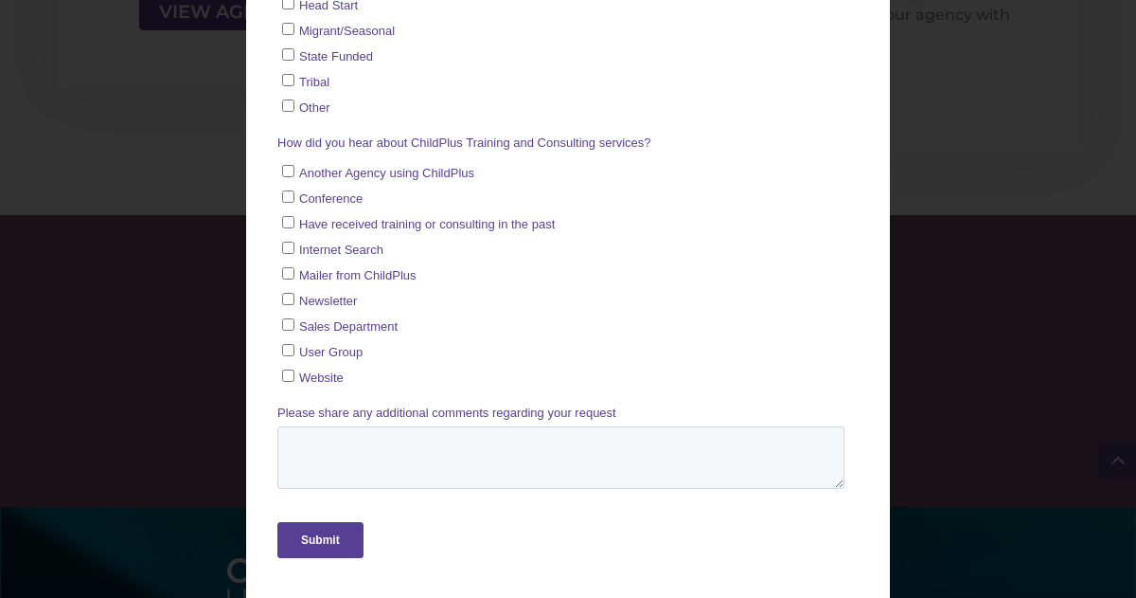
click at [997, 233] on div "Contact Us Fill out the form below to contact us. M" at bounding box center [568, 299] width 1136 height 598
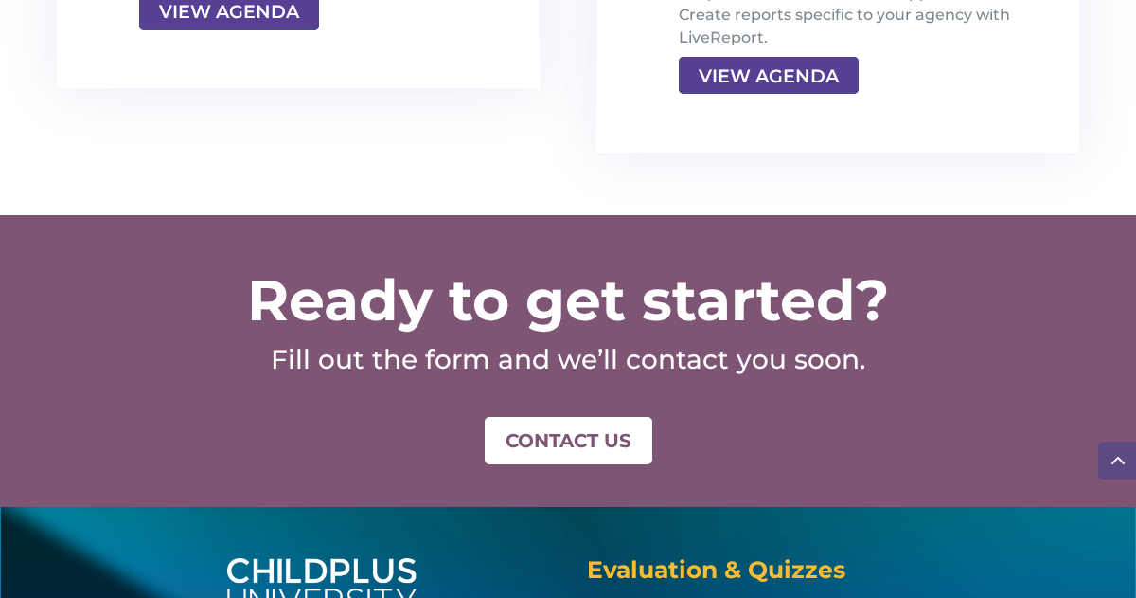
scroll to position [0, 0]
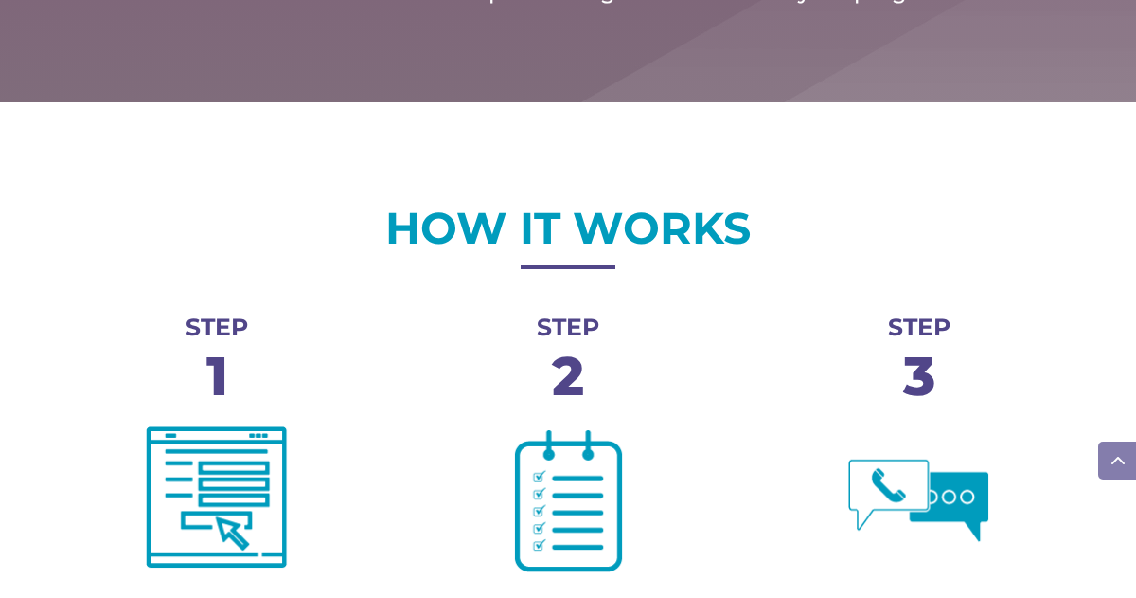
drag, startPoint x: 881, startPoint y: 431, endPoint x: 812, endPoint y: -105, distance: 540.5
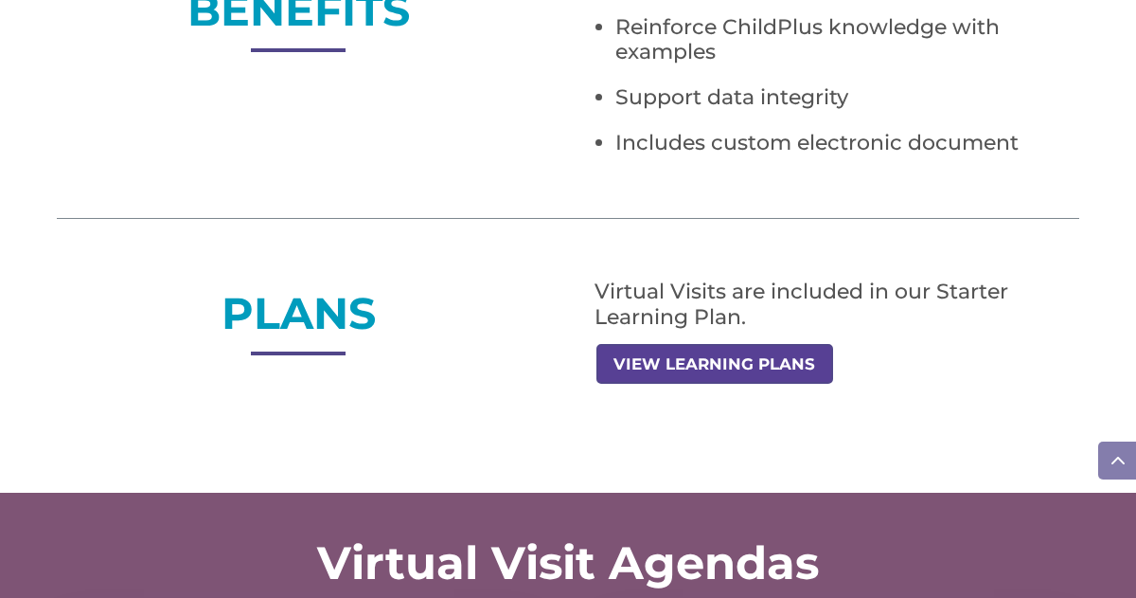
scroll to position [1487, 0]
